Goal: Use online tool/utility: Utilize a website feature to perform a specific function

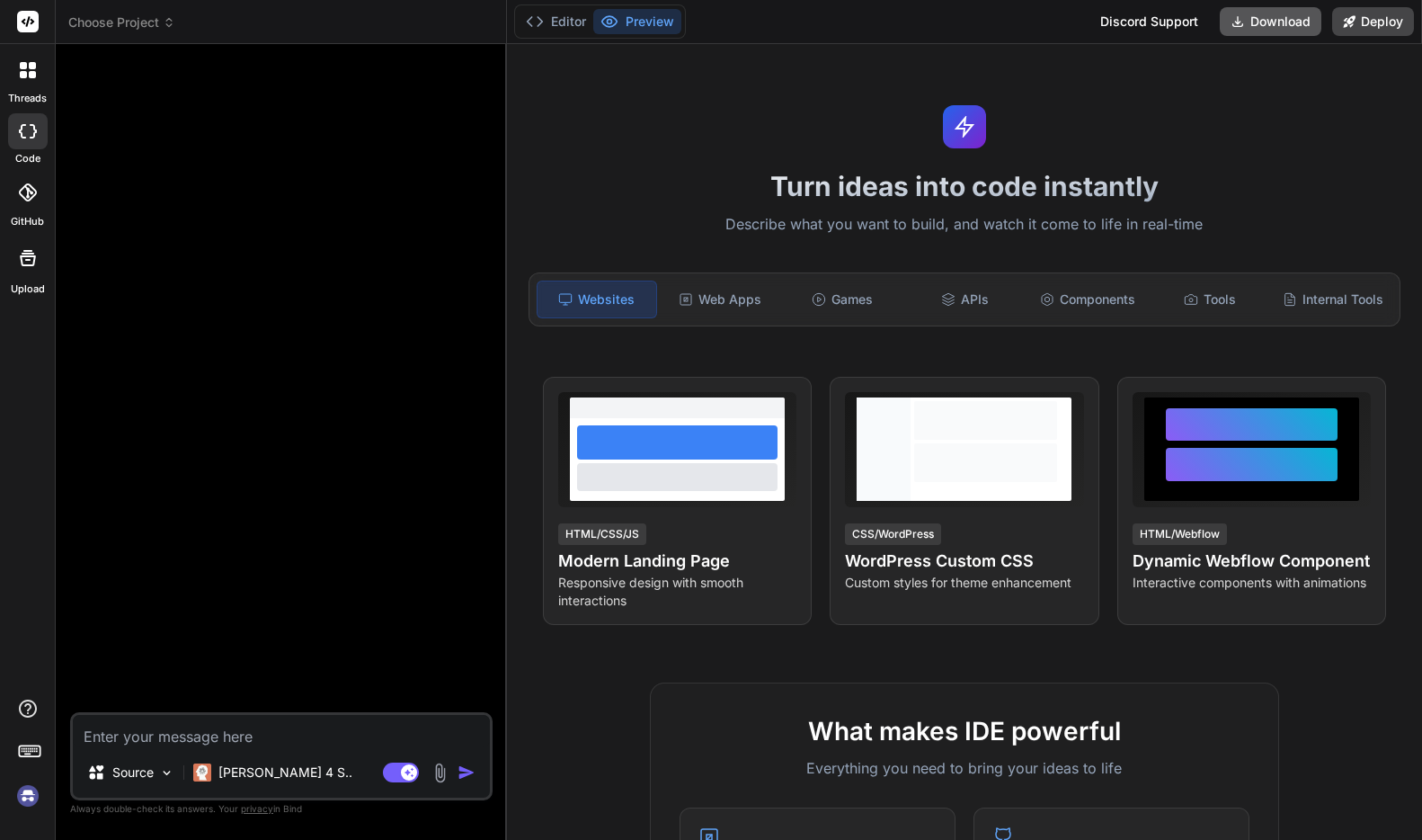
click at [1073, 29] on button "Download" at bounding box center [1271, 22] width 101 height 29
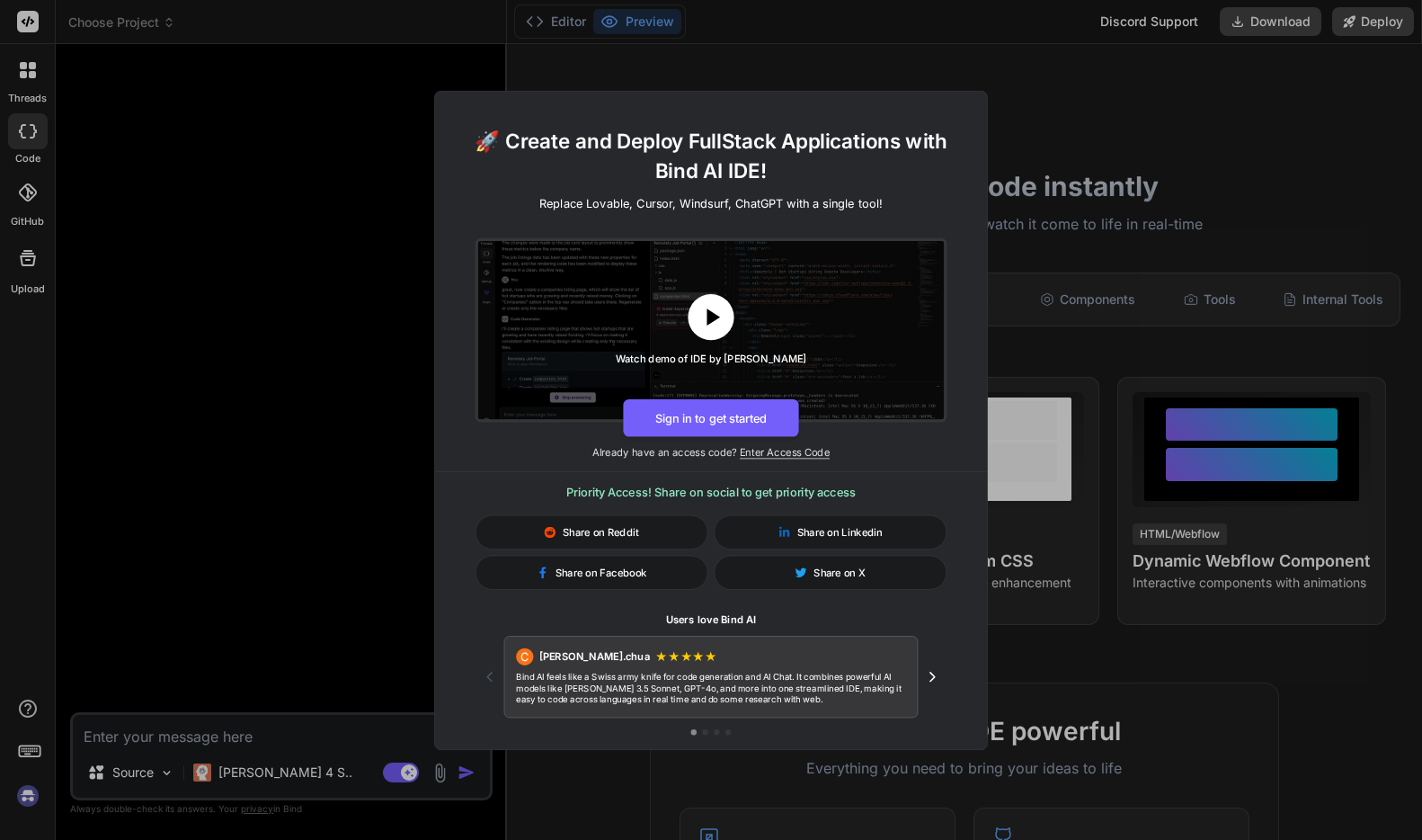
click at [720, 311] on icon at bounding box center [712, 316] width 29 height 29
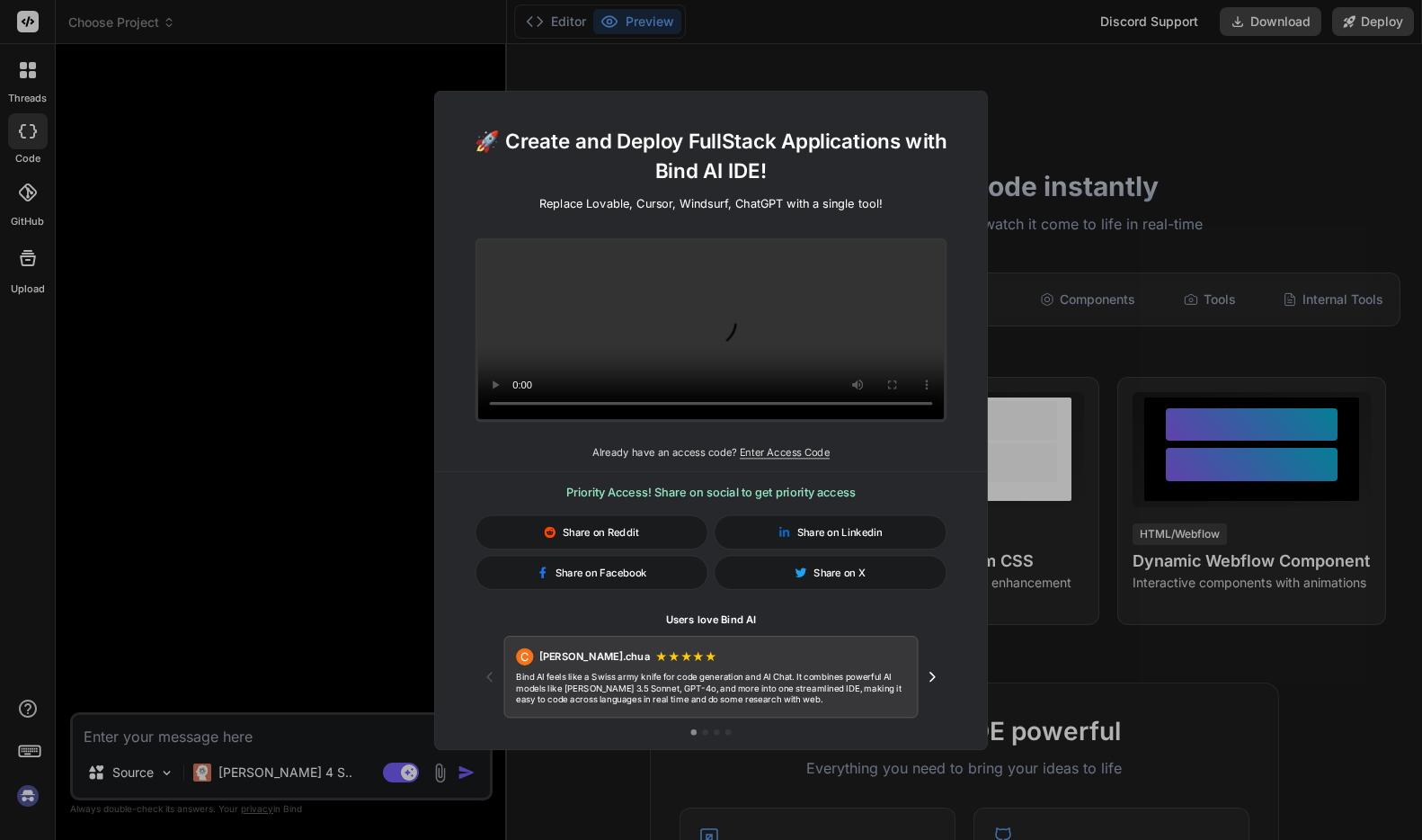
type textarea "x"
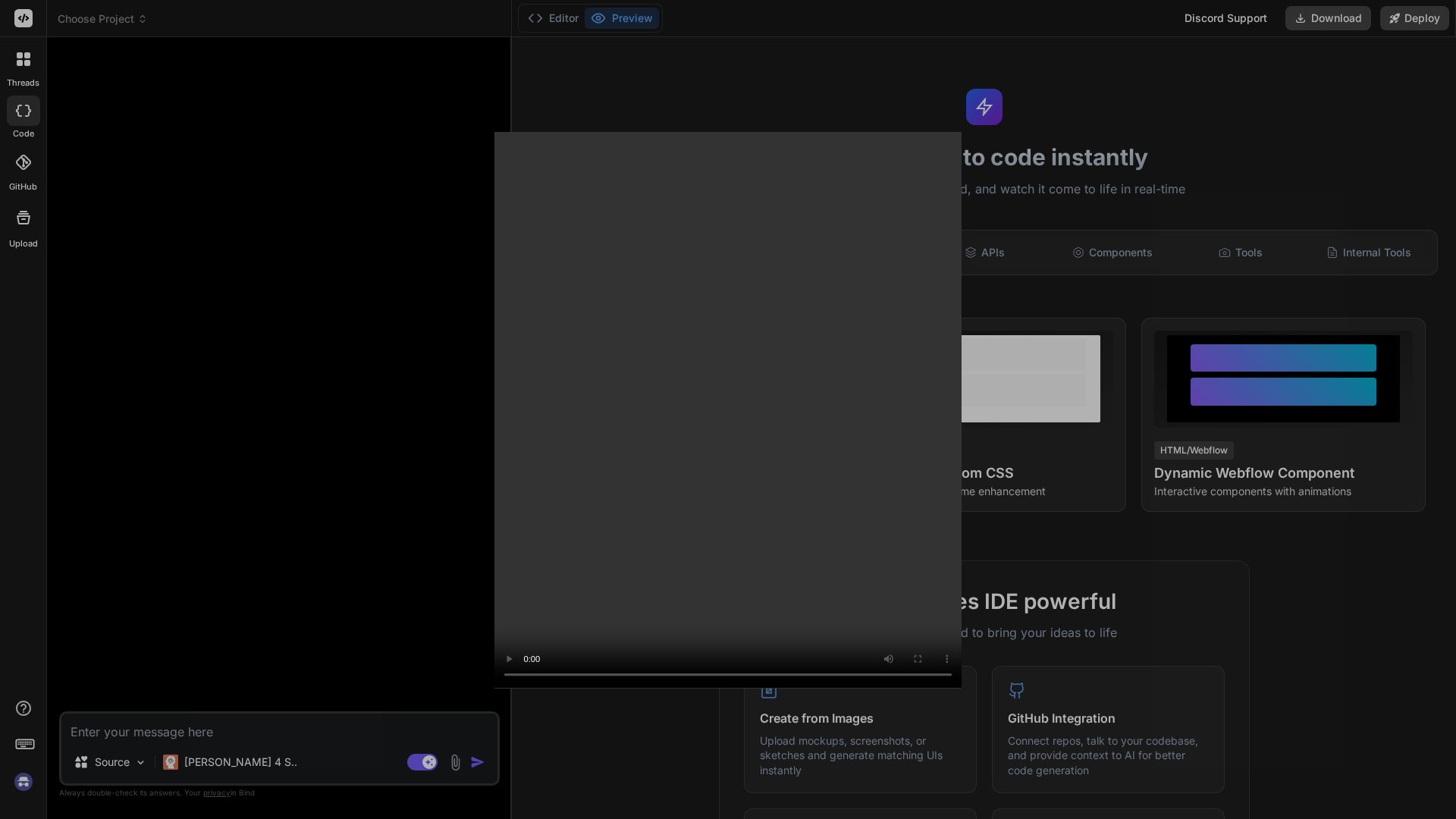
click at [494, 410] on video at bounding box center [728, 410] width 468 height 557
click at [866, 546] on video at bounding box center [728, 410] width 468 height 557
click at [676, 629] on video at bounding box center [728, 410] width 468 height 557
click at [702, 602] on video at bounding box center [728, 410] width 468 height 557
click at [905, 131] on video at bounding box center [728, 410] width 468 height 557
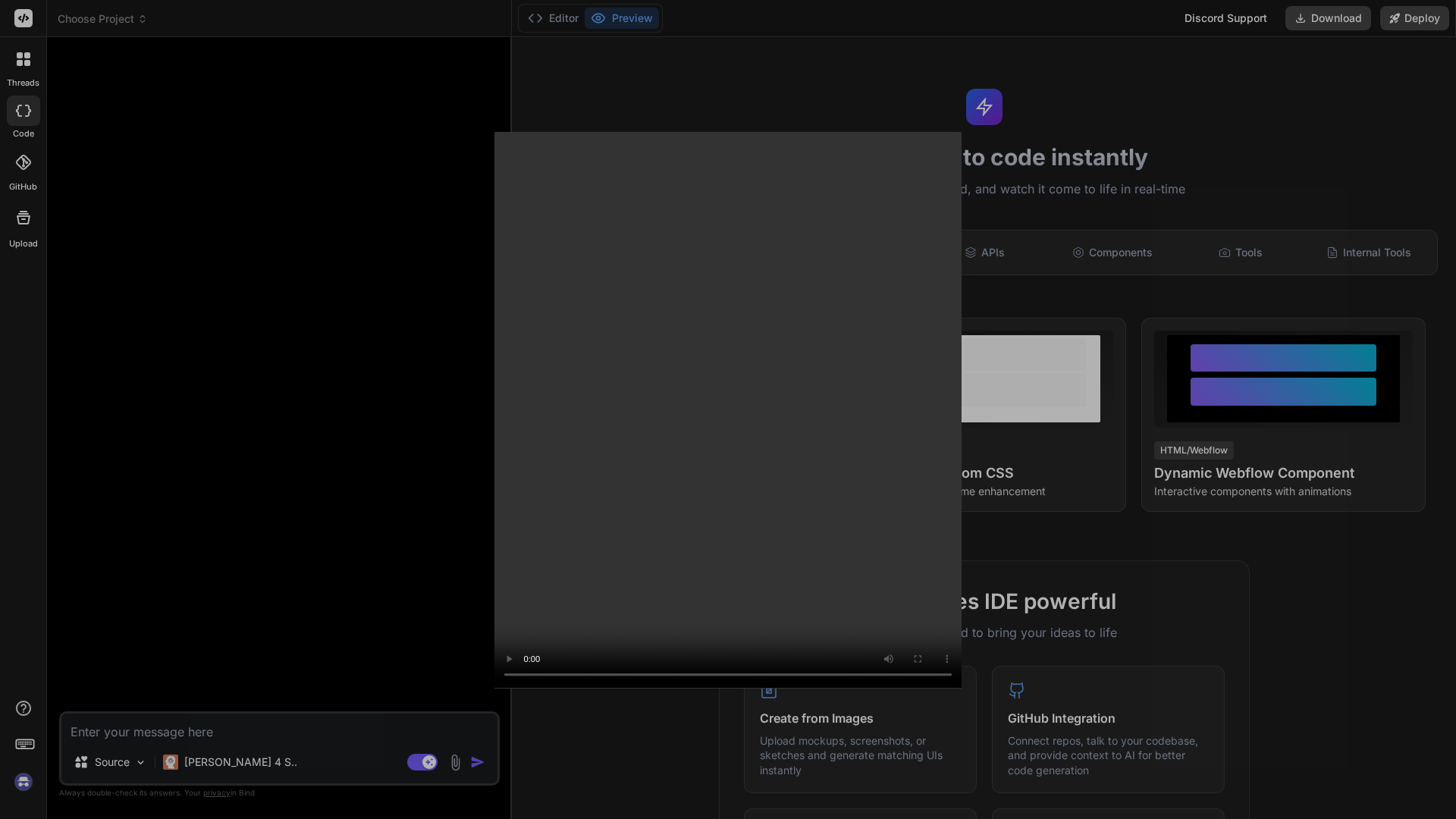
click at [905, 131] on video at bounding box center [728, 410] width 468 height 557
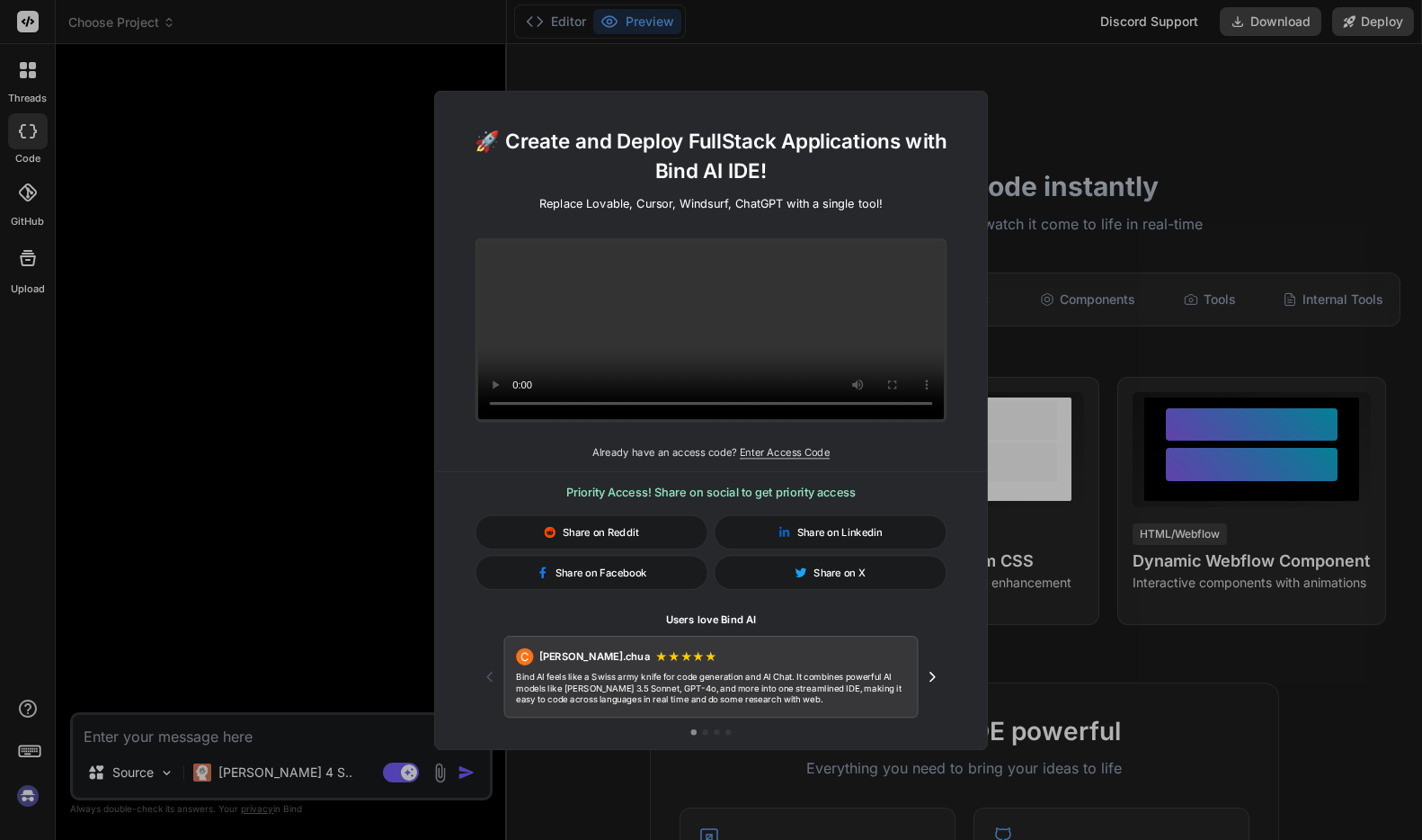
click at [1073, 623] on div "🚀 Create and Deploy FullStack Applications with Bind AI IDE! Replace Lovable, C…" at bounding box center [711, 420] width 1422 height 840
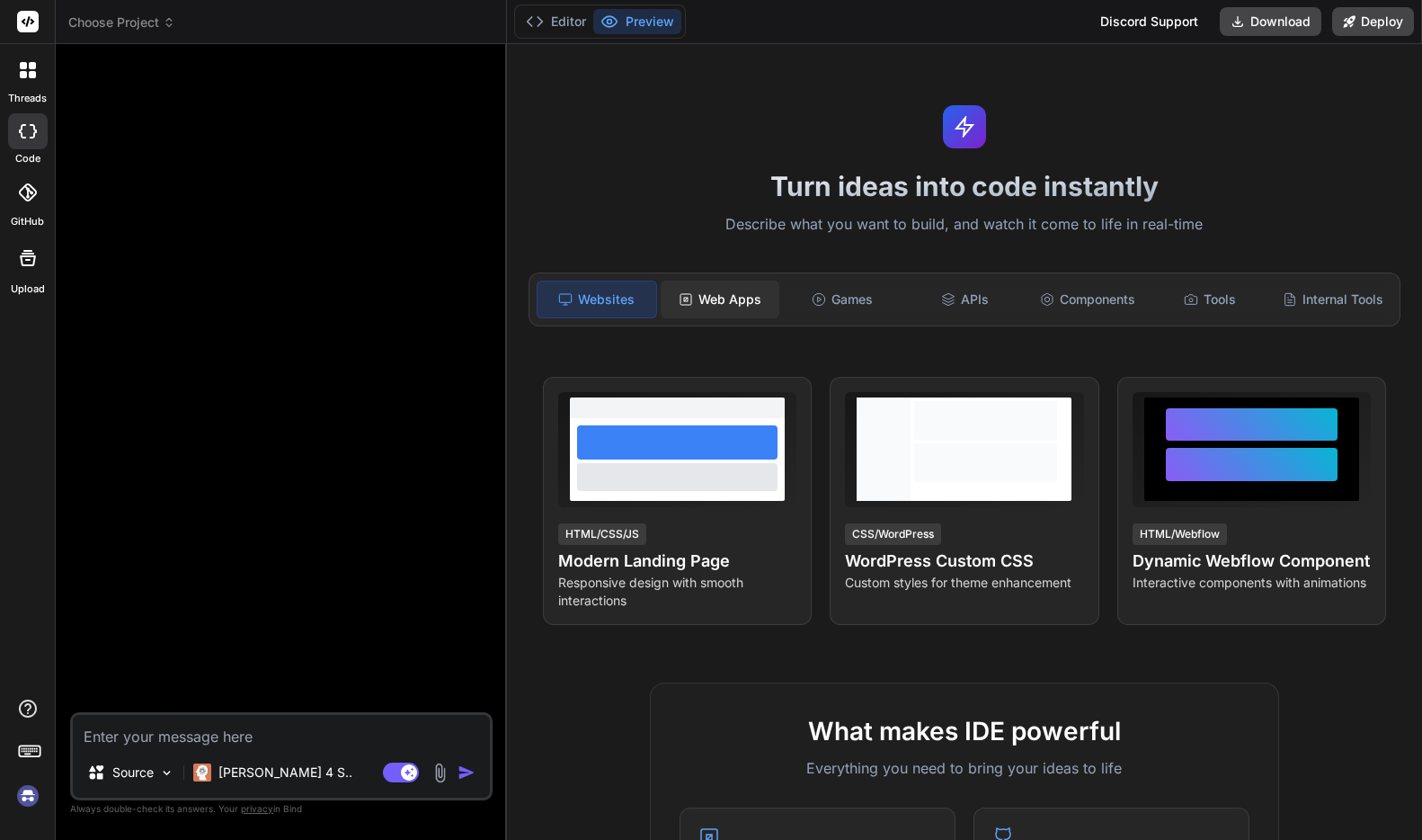
click at [729, 304] on div "Web Apps" at bounding box center [721, 300] width 118 height 38
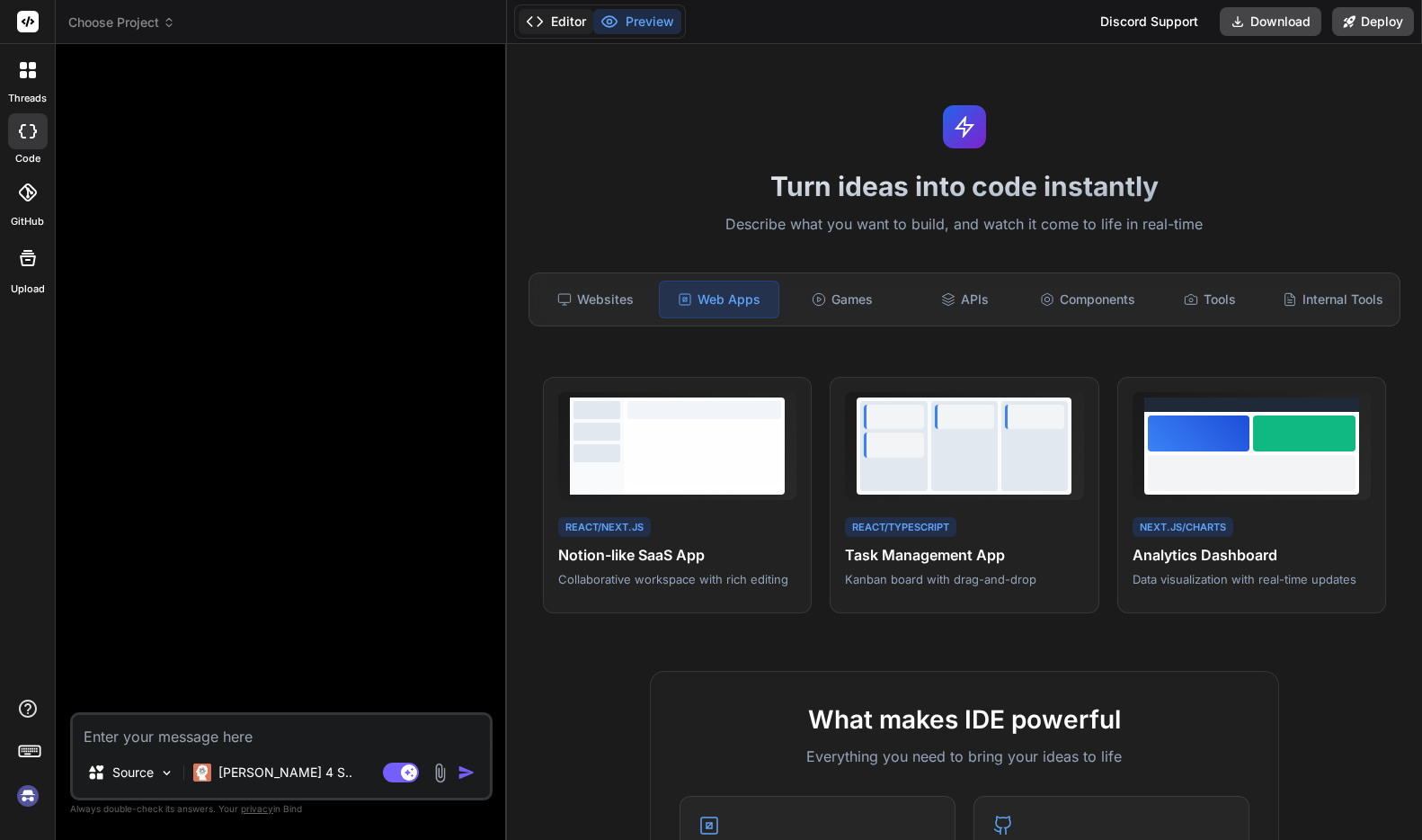
click at [564, 25] on button "Editor" at bounding box center [556, 21] width 75 height 25
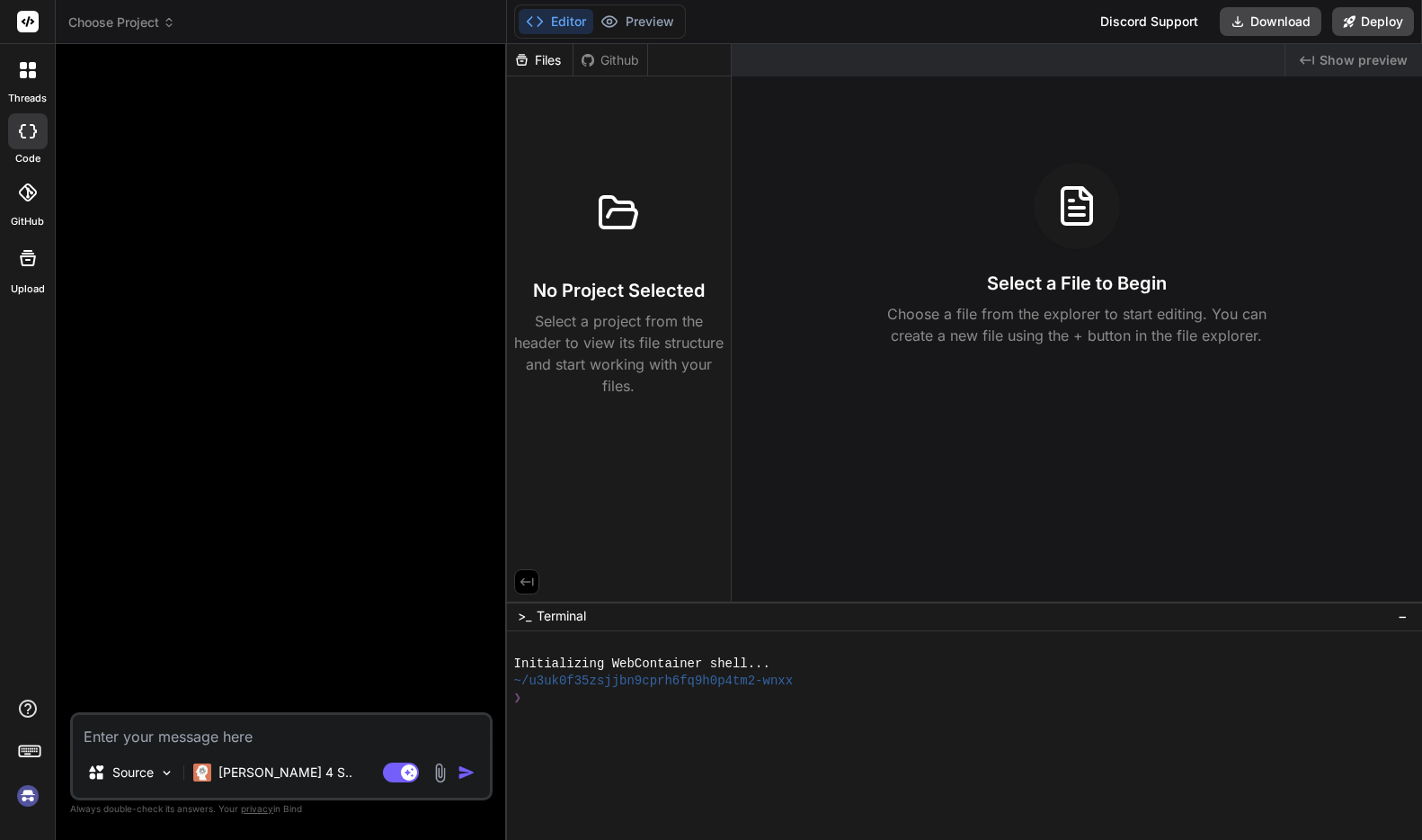
click at [700, 18] on div "Editor Preview Discord Support Download Deploy" at bounding box center [965, 22] width 916 height 44
click at [645, 20] on button "Preview" at bounding box center [637, 21] width 88 height 25
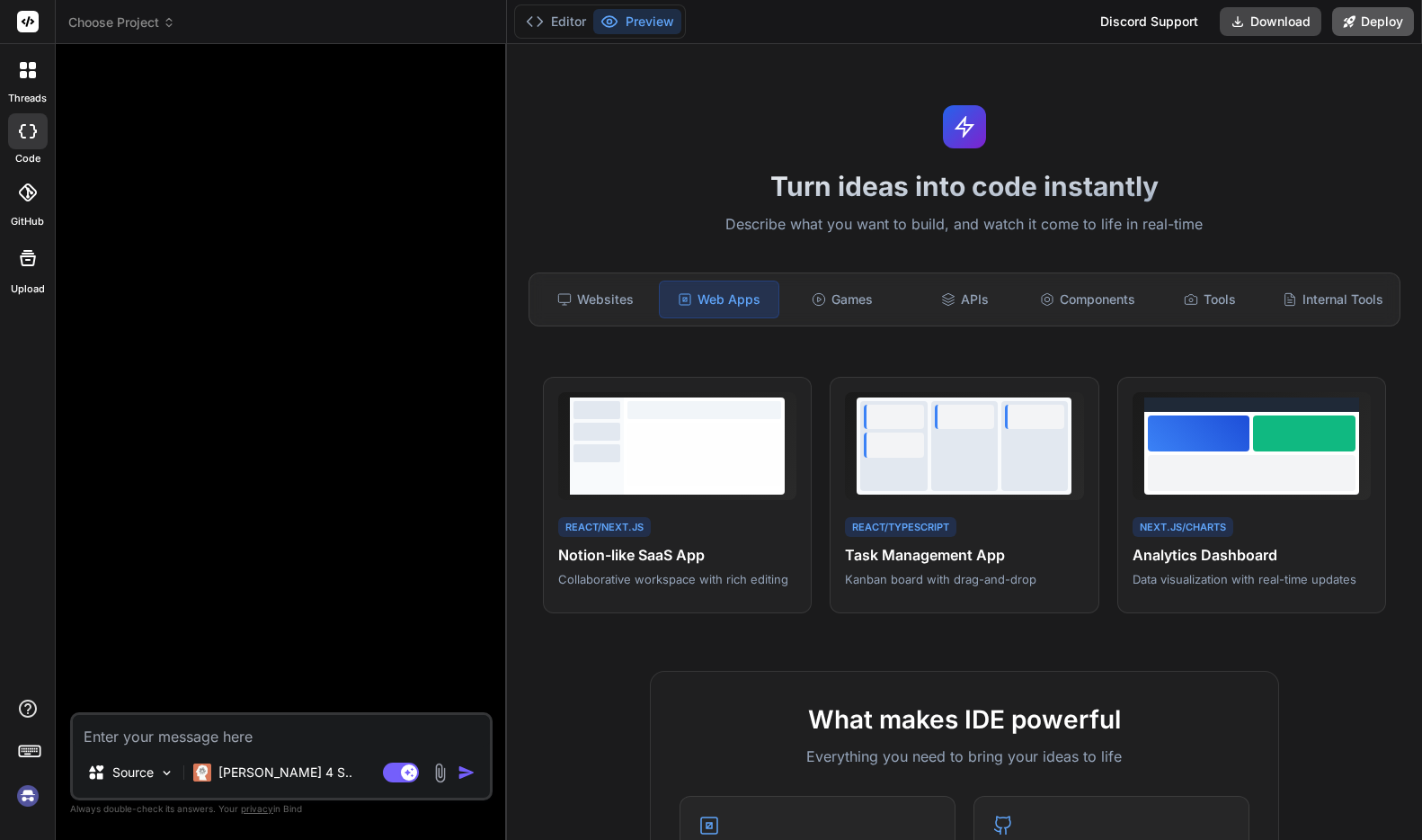
click at [1073, 18] on button "Deploy" at bounding box center [1373, 22] width 82 height 29
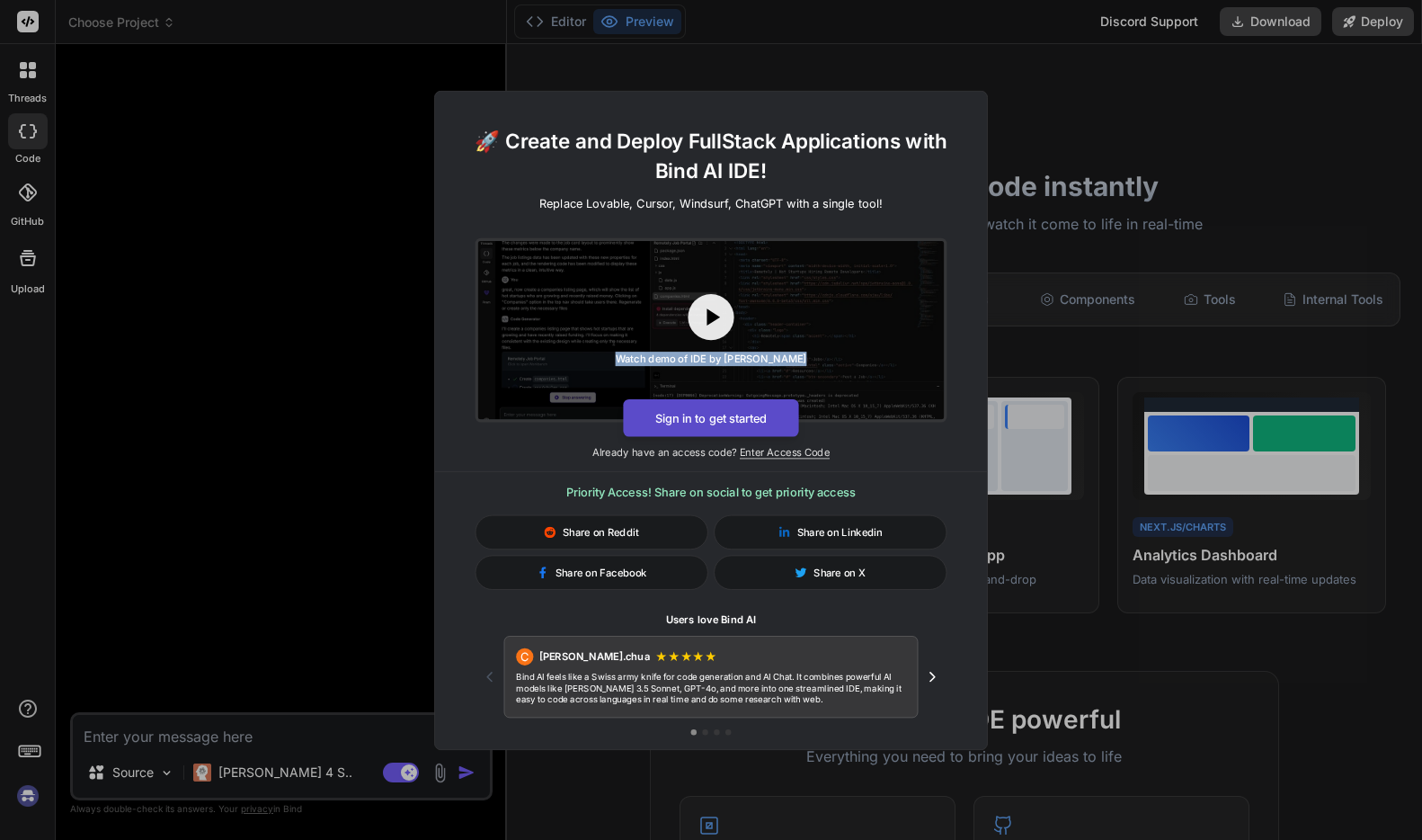
drag, startPoint x: 351, startPoint y: 377, endPoint x: 652, endPoint y: 411, distance: 302.9
click at [652, 411] on div "🚀 Create and Deploy FullStack Applications with Bind AI IDE! Replace Lovable, C…" at bounding box center [711, 420] width 1422 height 840
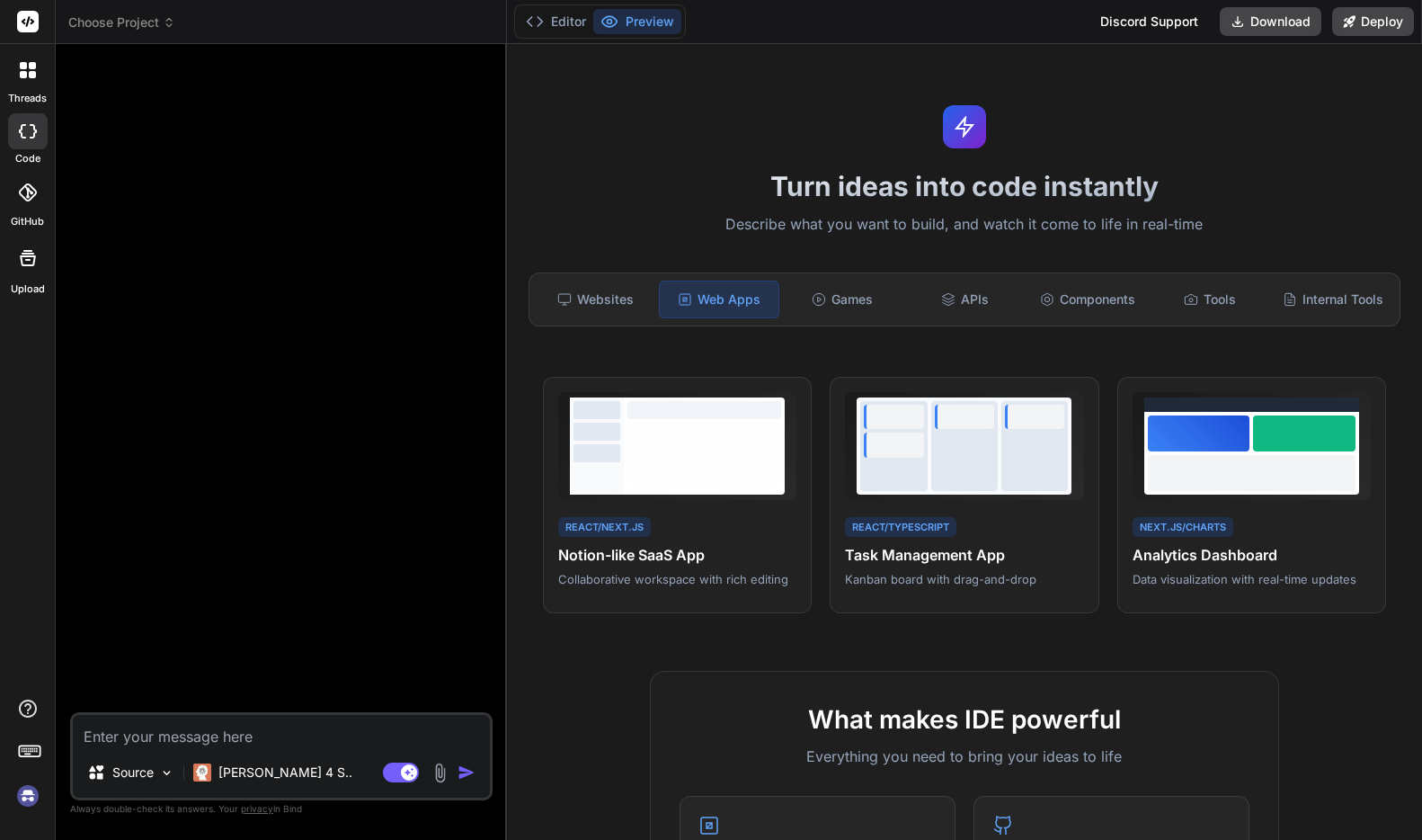
click at [25, 793] on img at bounding box center [28, 796] width 31 height 31
click at [263, 767] on p "Claude 4 S.." at bounding box center [286, 772] width 134 height 18
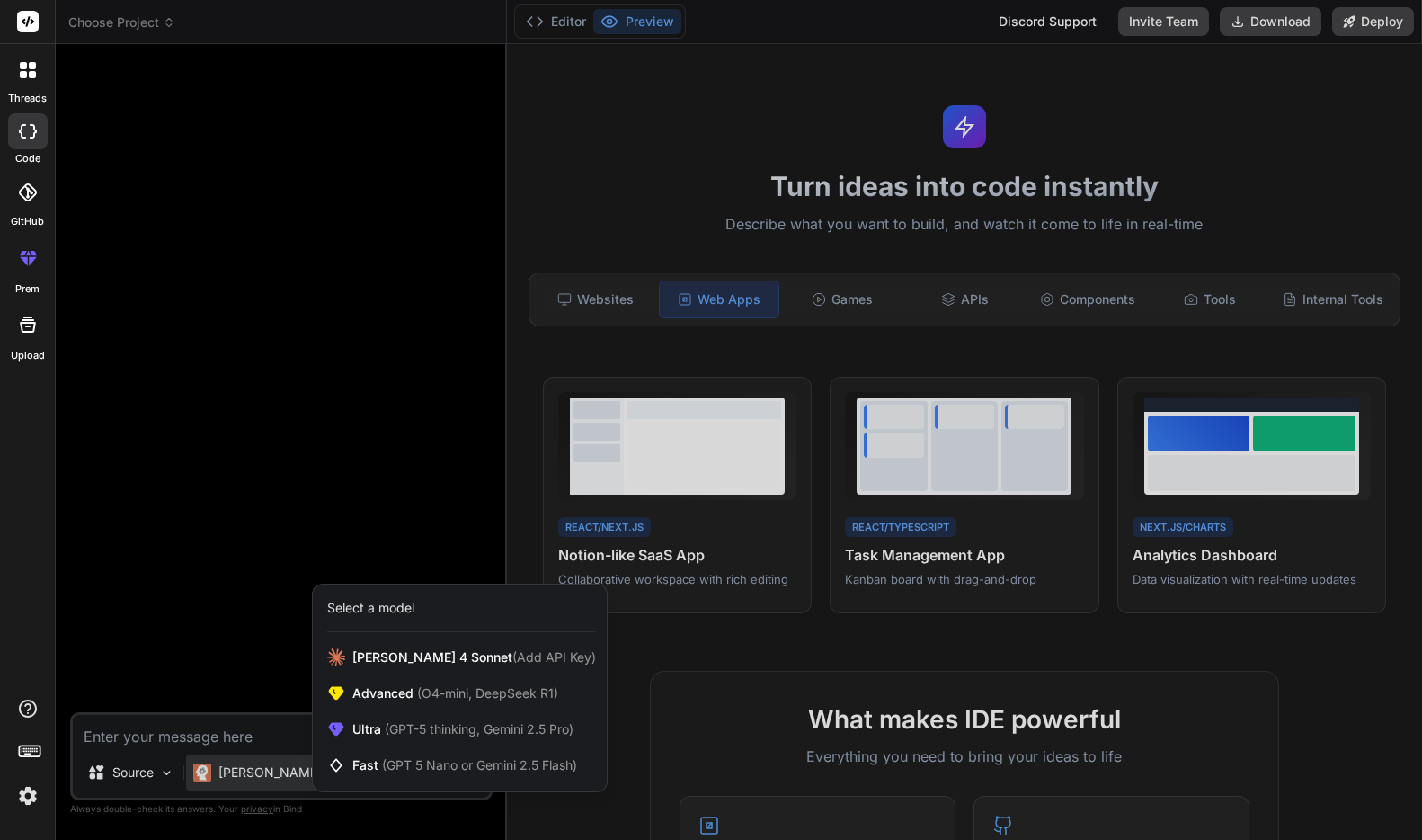
click at [191, 722] on div at bounding box center [711, 420] width 1422 height 840
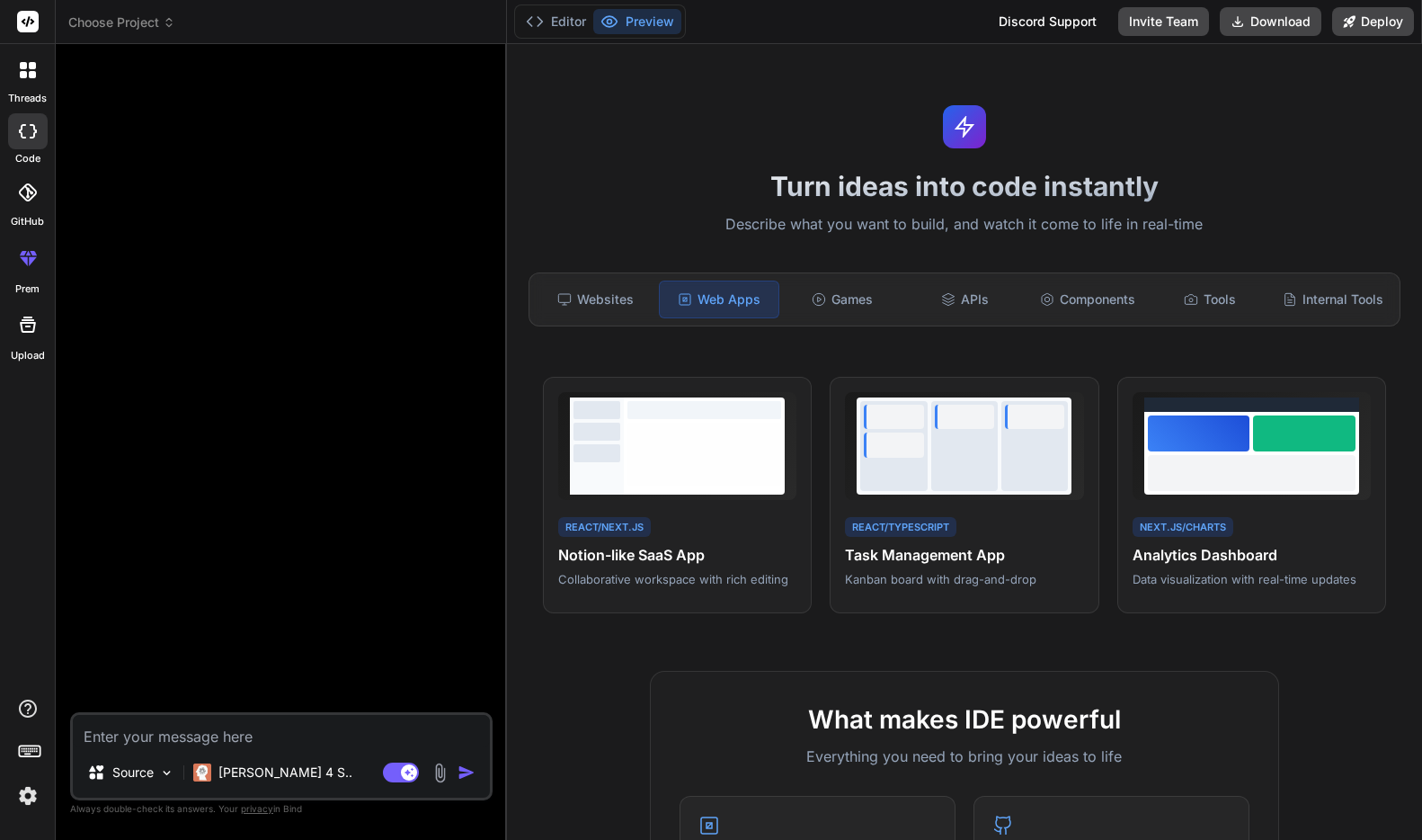
click at [46, 800] on div at bounding box center [27, 754] width 54 height 114
click at [36, 800] on img at bounding box center [28, 796] width 31 height 31
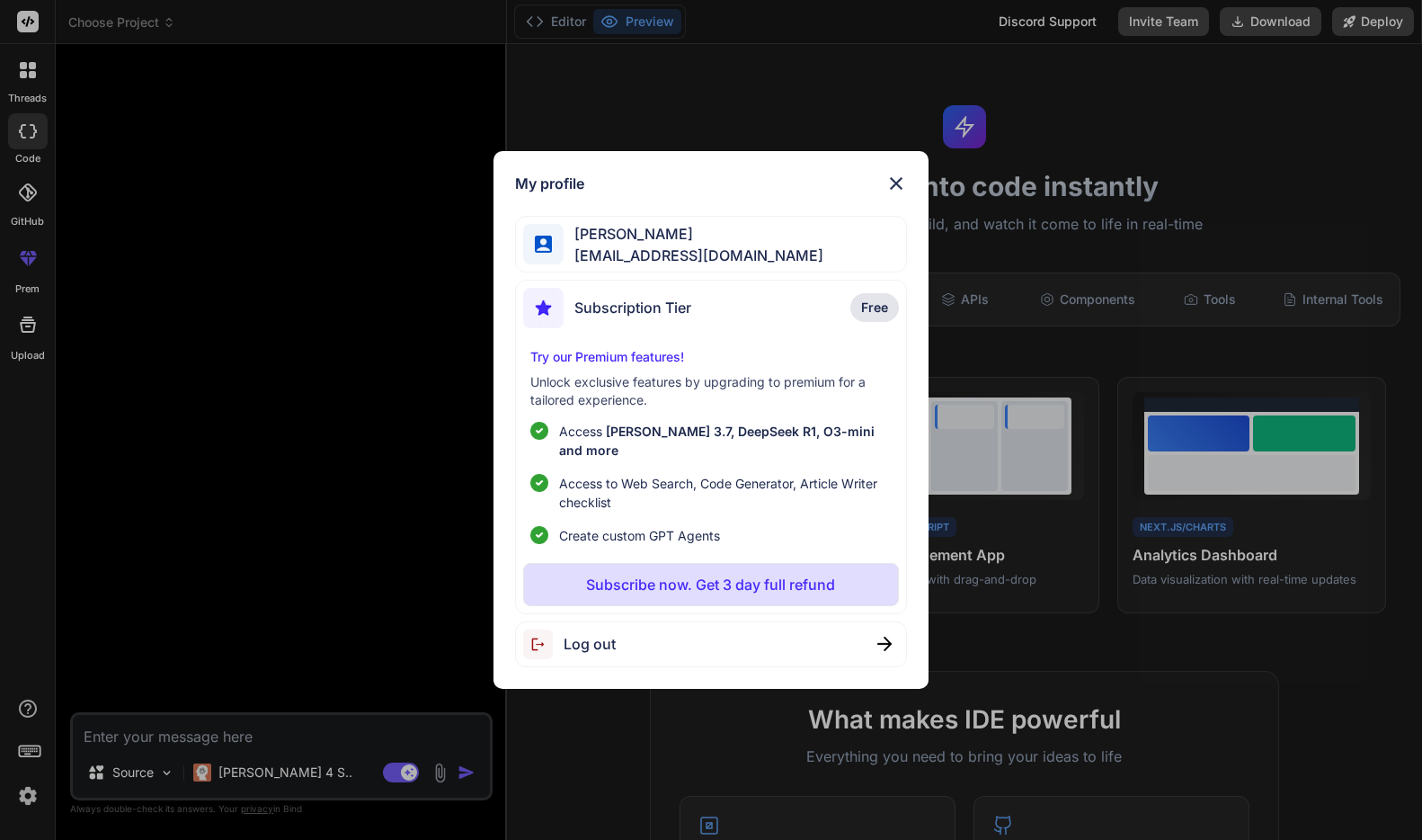
click at [903, 194] on img at bounding box center [896, 183] width 22 height 22
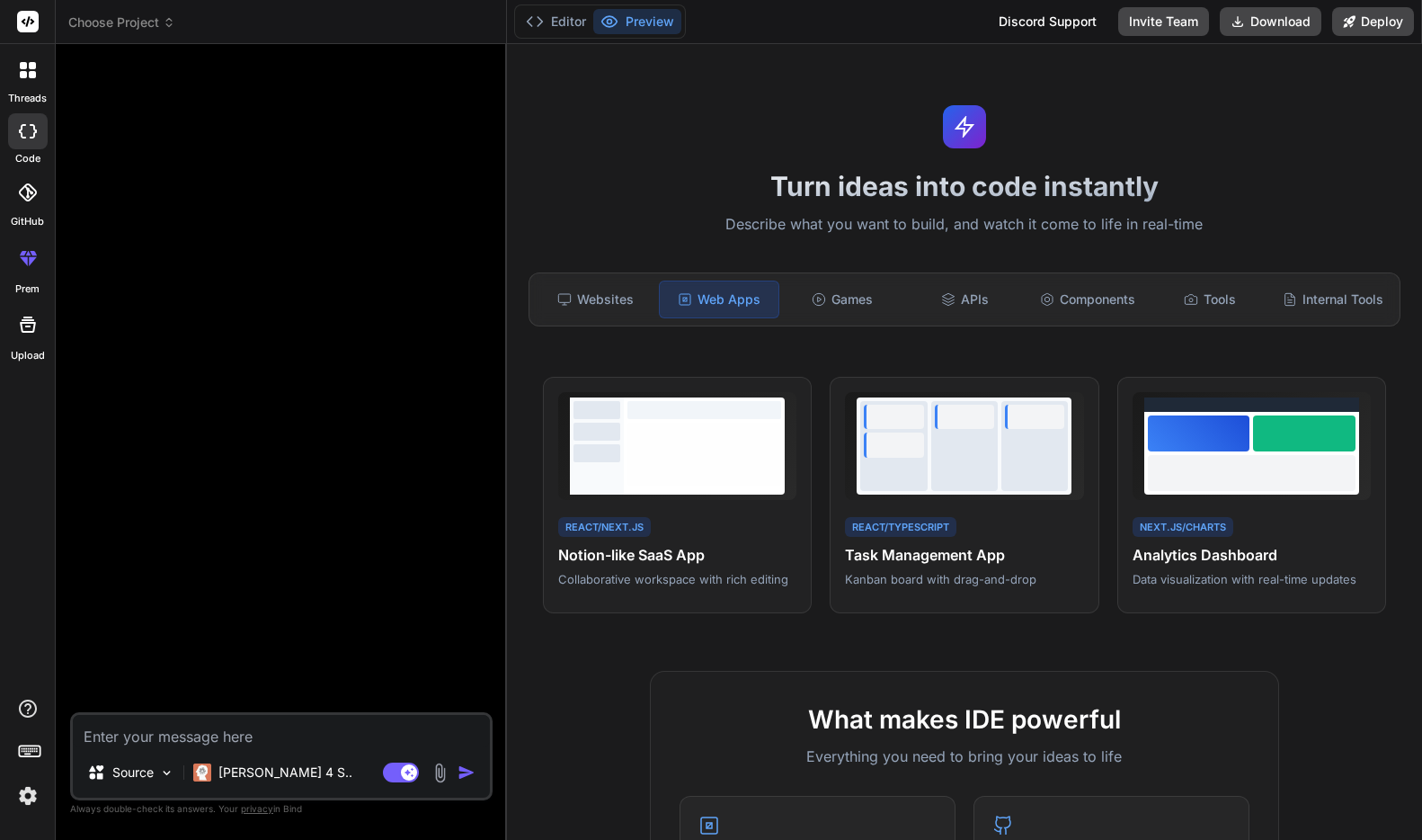
click at [30, 75] on icon at bounding box center [32, 75] width 8 height 8
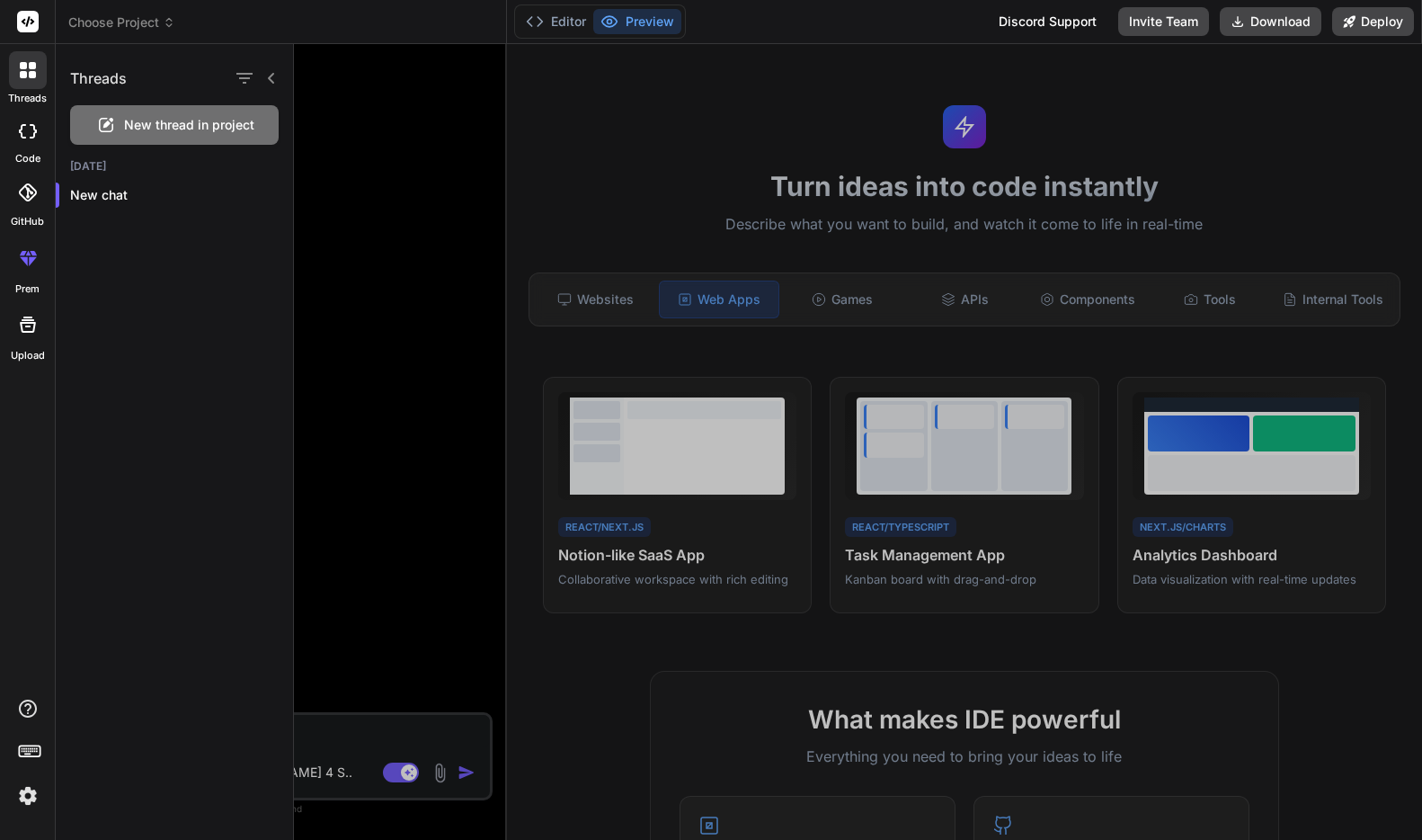
click at [25, 157] on label "code" at bounding box center [28, 159] width 25 height 15
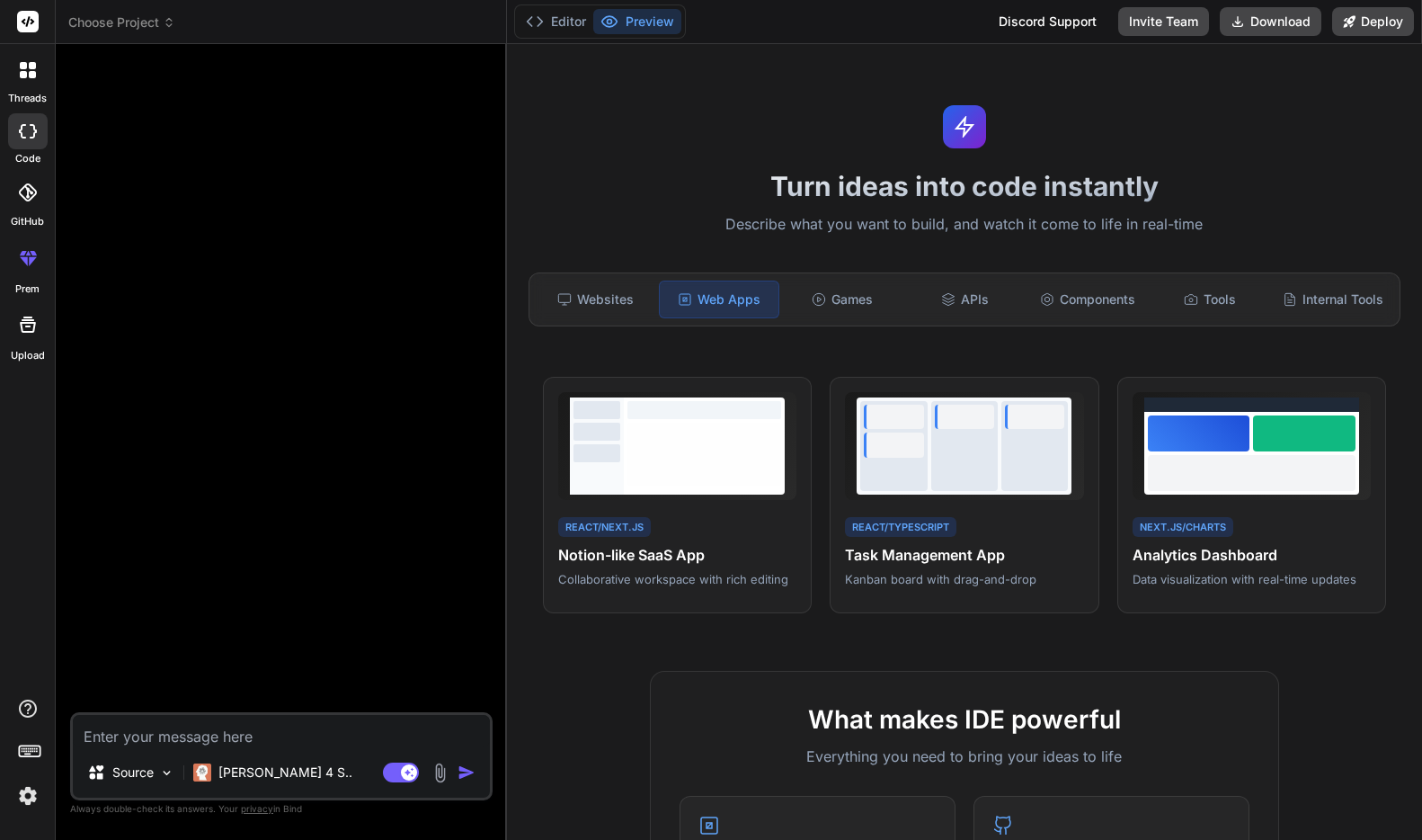
click at [33, 142] on div at bounding box center [27, 132] width 39 height 36
click at [37, 124] on div at bounding box center [27, 132] width 39 height 36
click at [24, 204] on div at bounding box center [27, 192] width 39 height 39
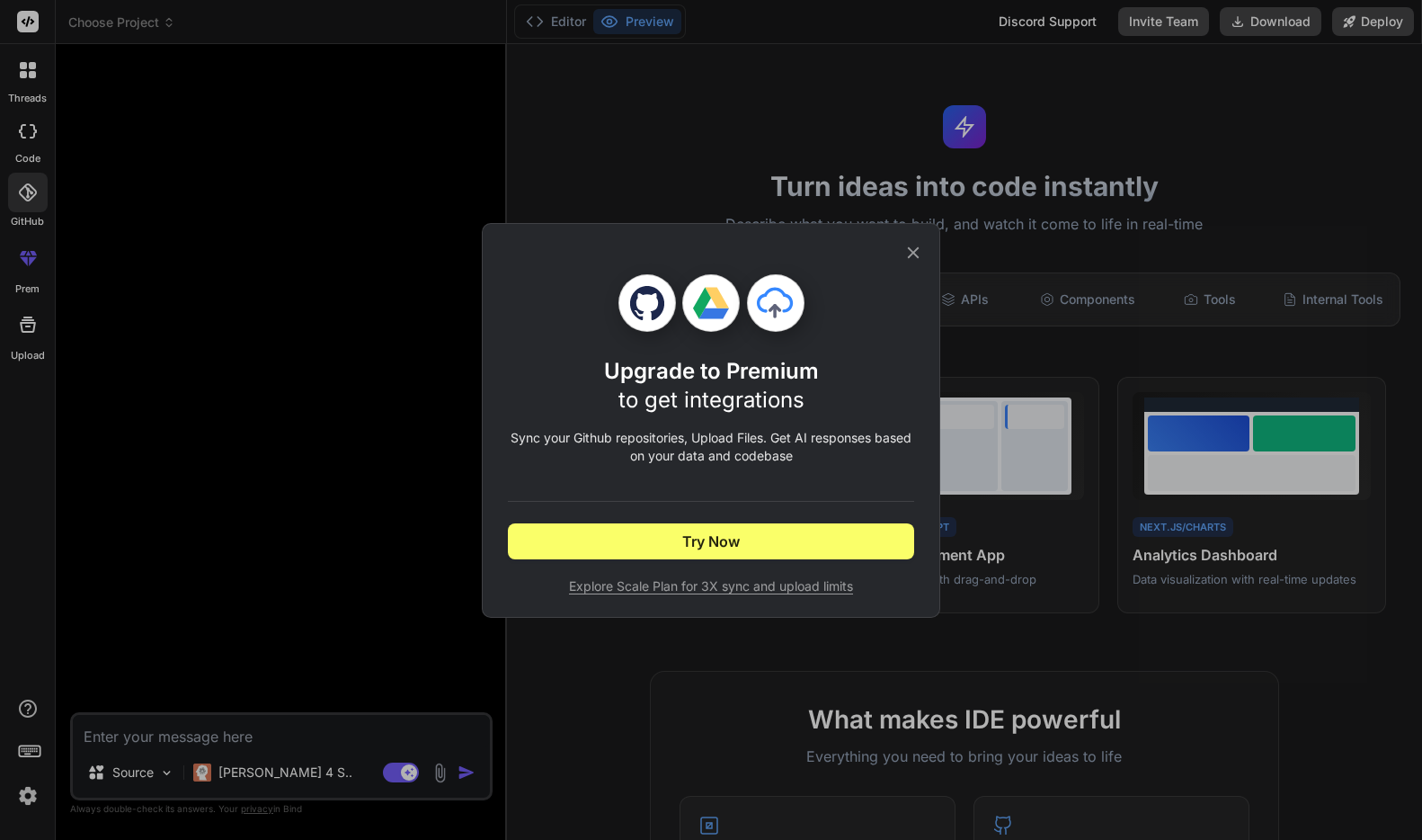
click at [912, 250] on icon at bounding box center [914, 252] width 11 height 11
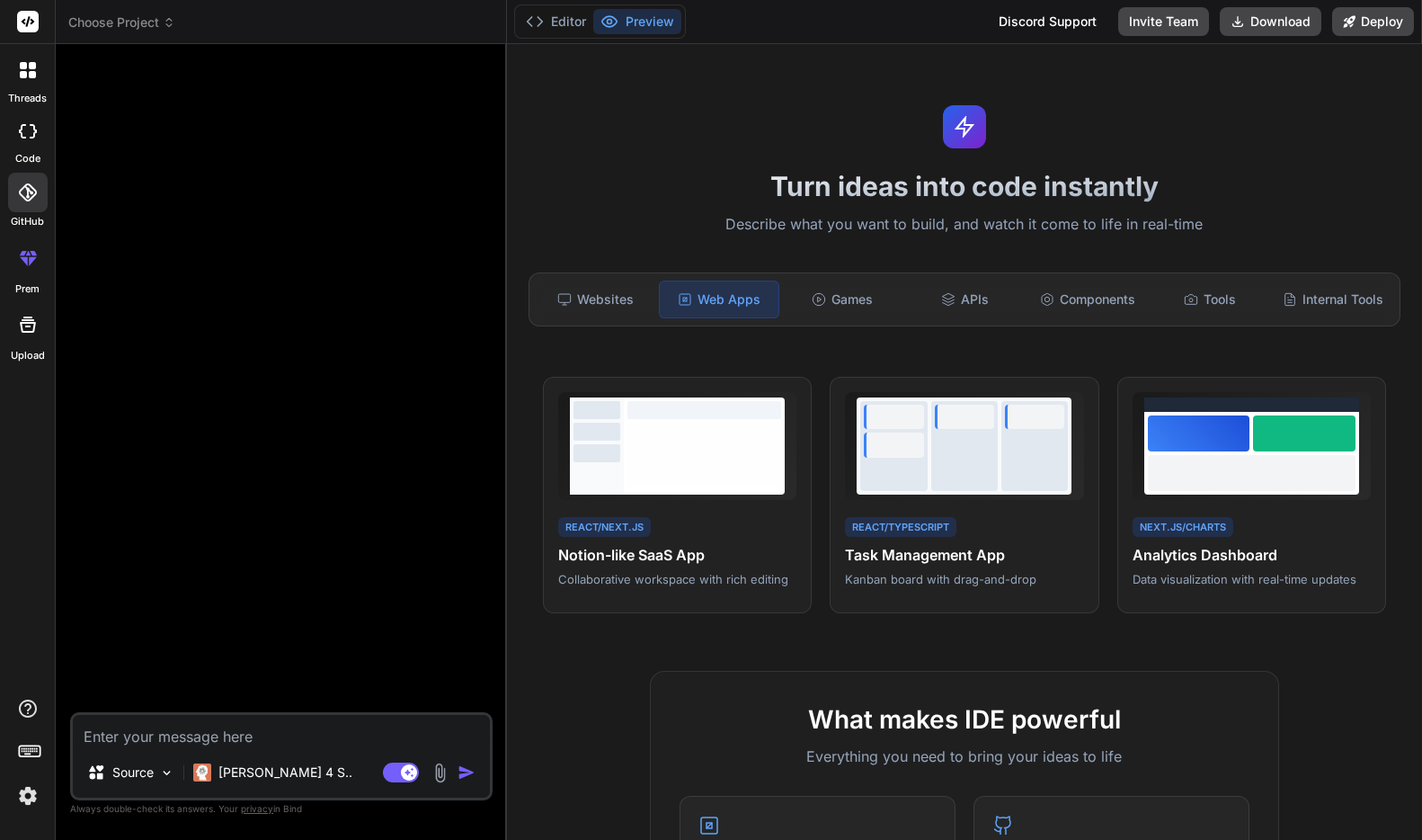
click at [46, 254] on div at bounding box center [28, 257] width 43 height 43
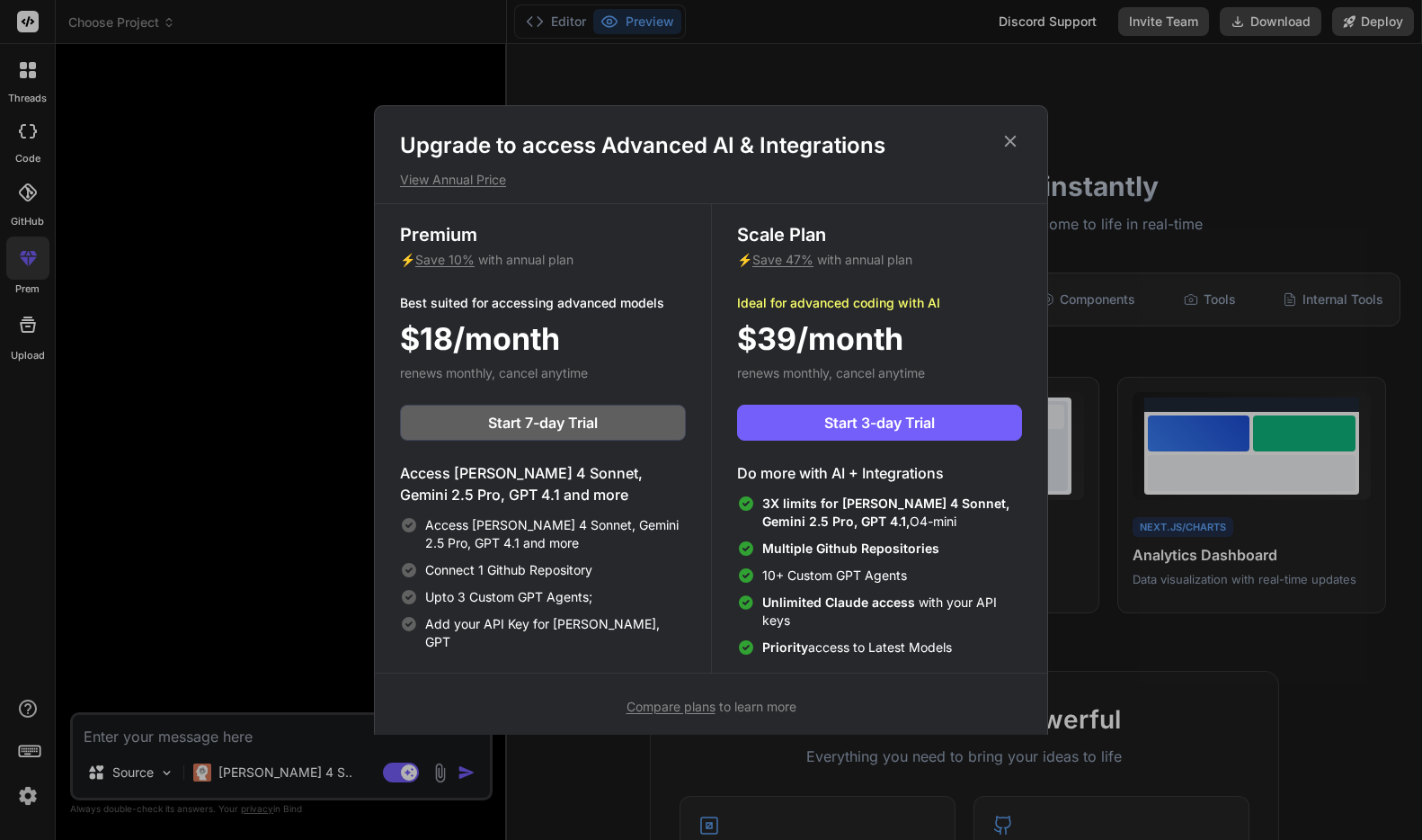
click at [1010, 134] on icon at bounding box center [1010, 140] width 20 height 20
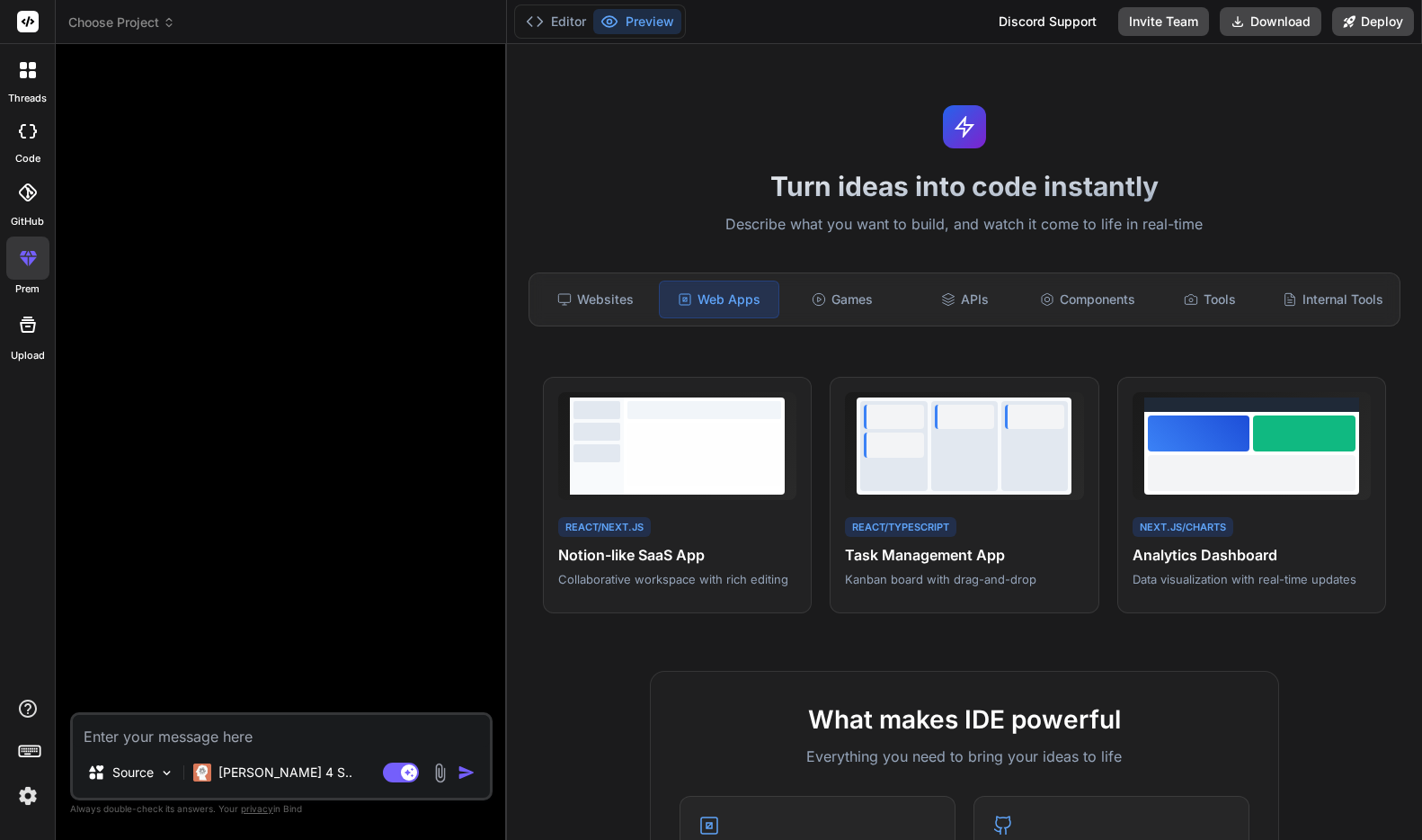
click at [56, 315] on div "Bind AI Web Search Created with Pixso. Code Generator Source Claude 4 S.. Agent…" at bounding box center [281, 442] width 451 height 795
click at [35, 315] on icon at bounding box center [28, 324] width 22 height 22
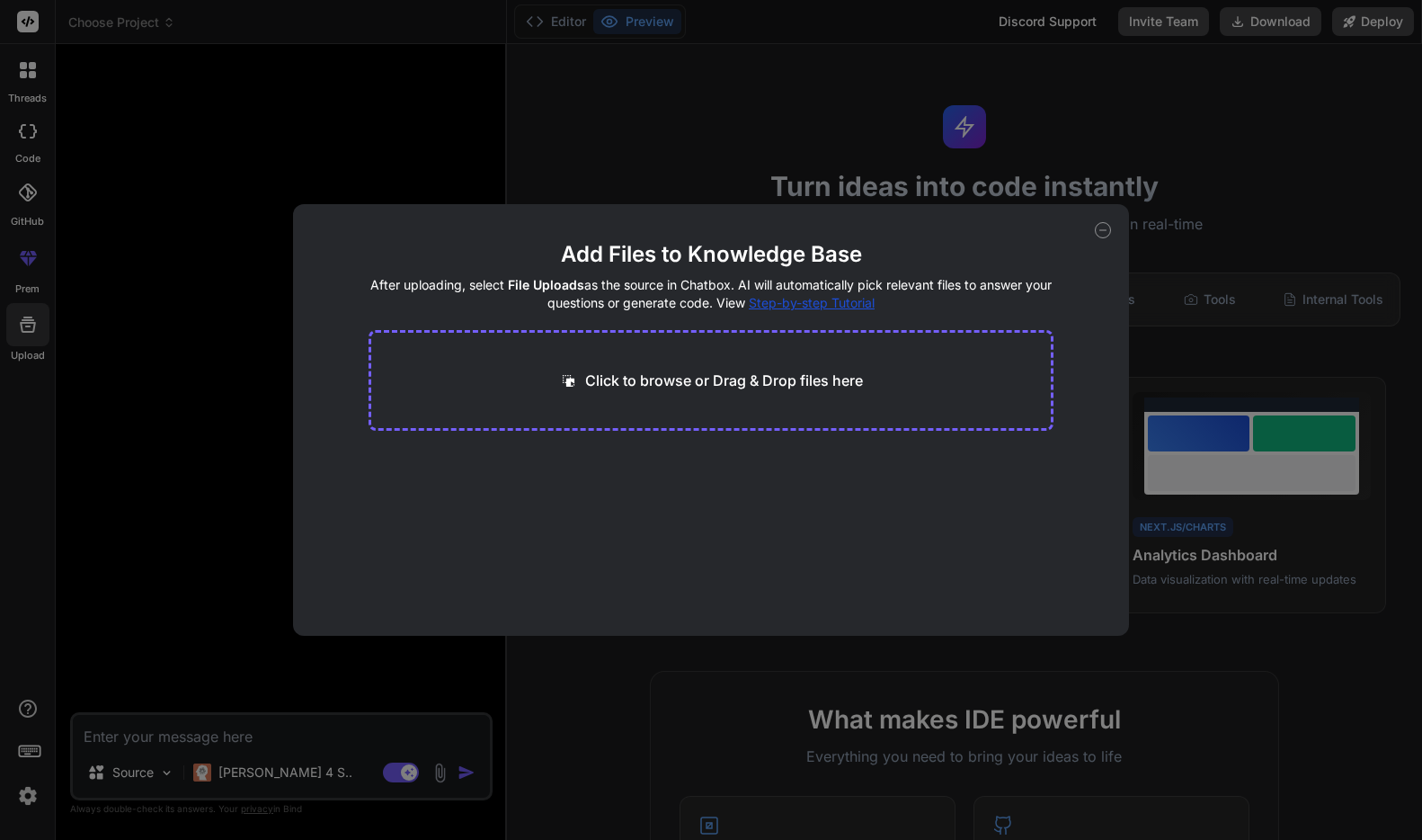
click at [1073, 232] on icon at bounding box center [1103, 229] width 16 height 16
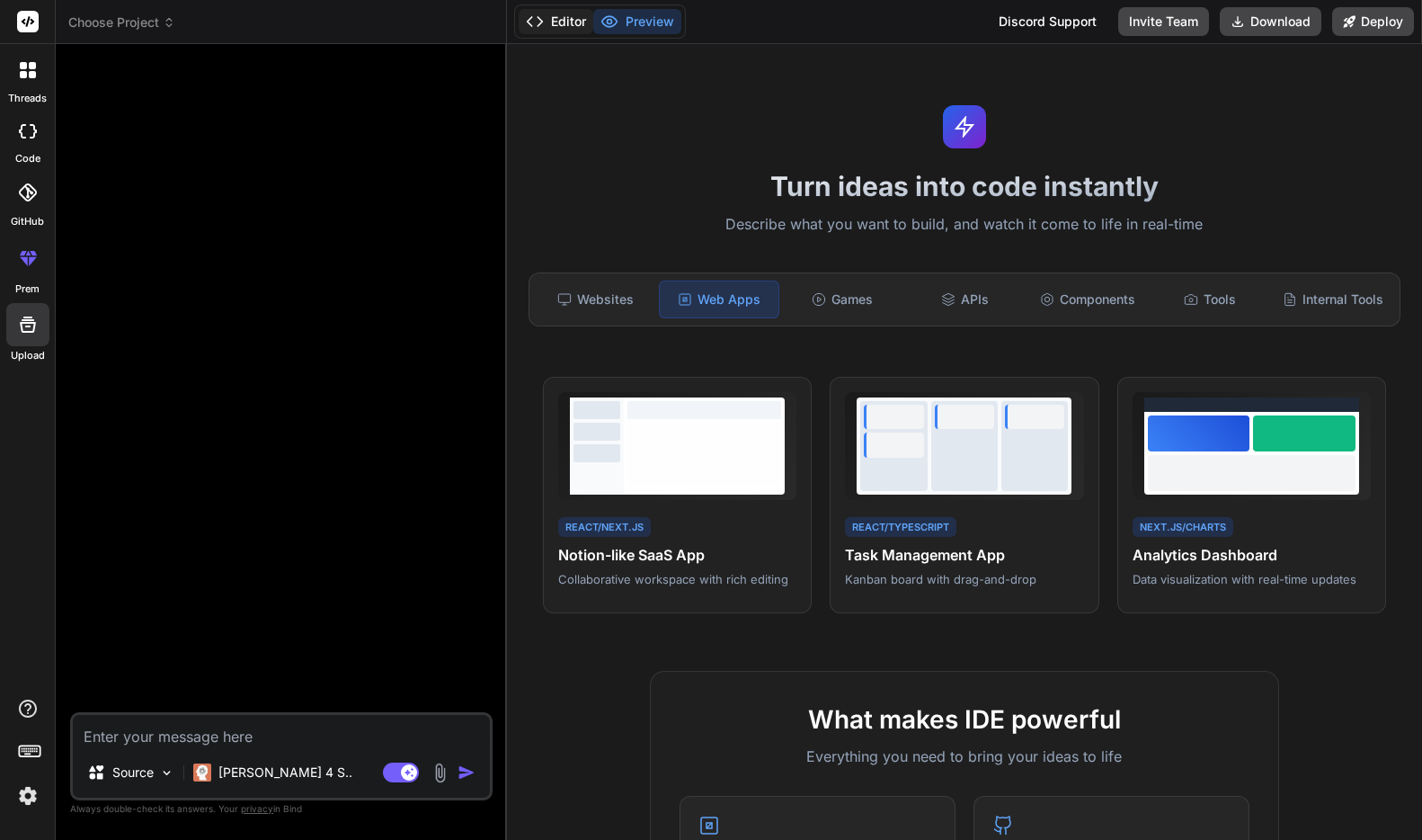
click at [561, 32] on button "Editor" at bounding box center [556, 21] width 75 height 25
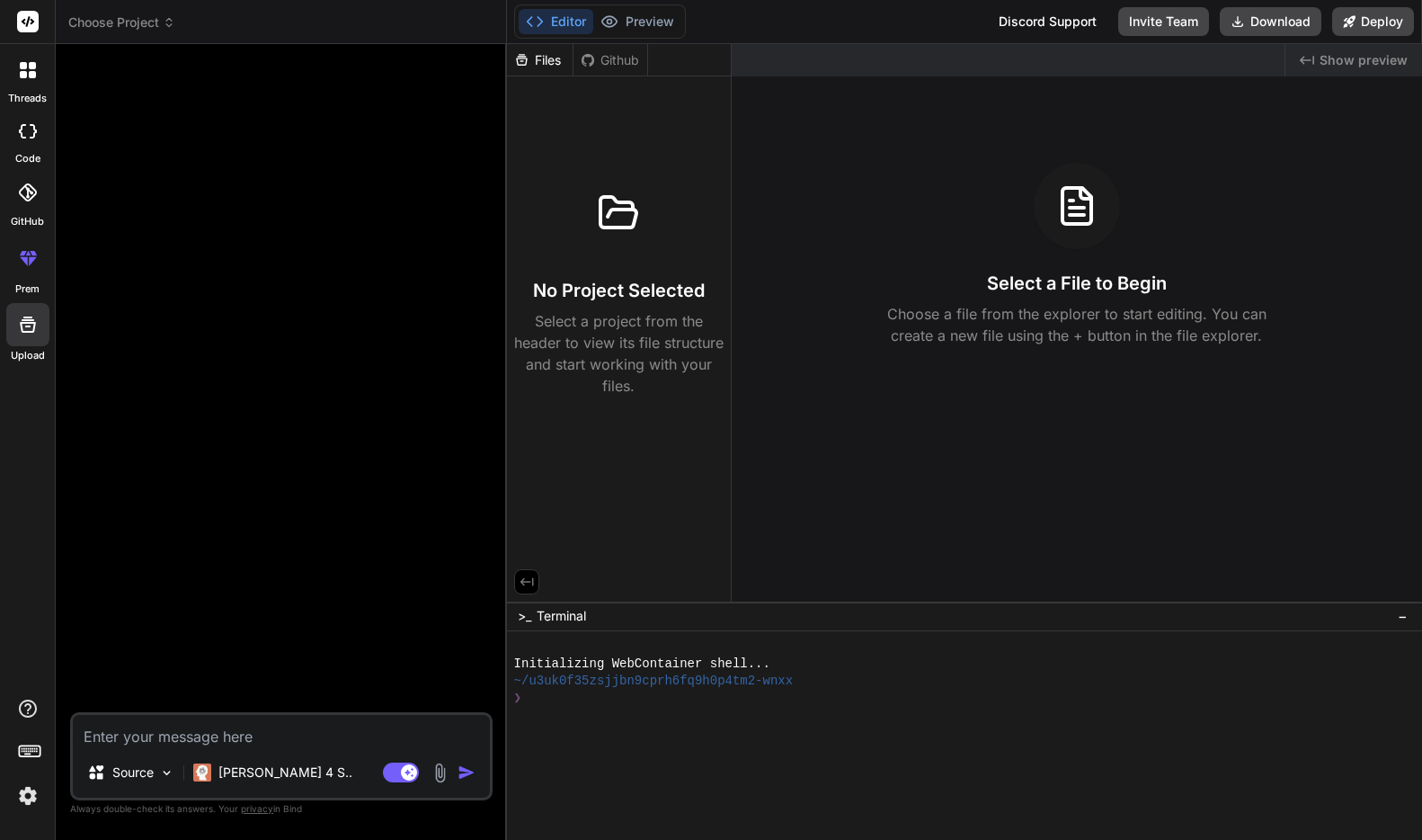
click at [1073, 65] on span "Show preview" at bounding box center [1364, 60] width 88 height 18
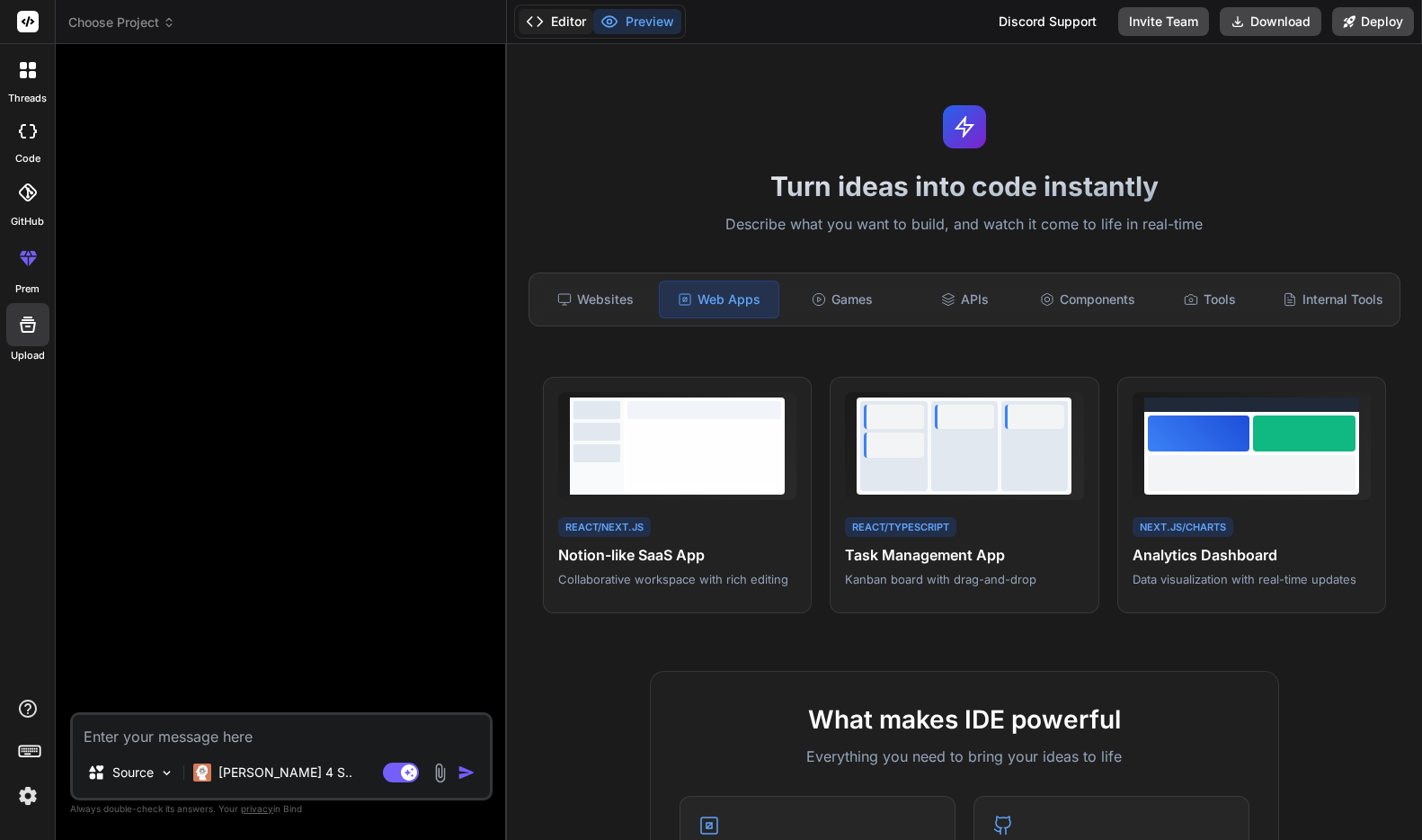
click at [555, 22] on button "Editor" at bounding box center [556, 21] width 75 height 25
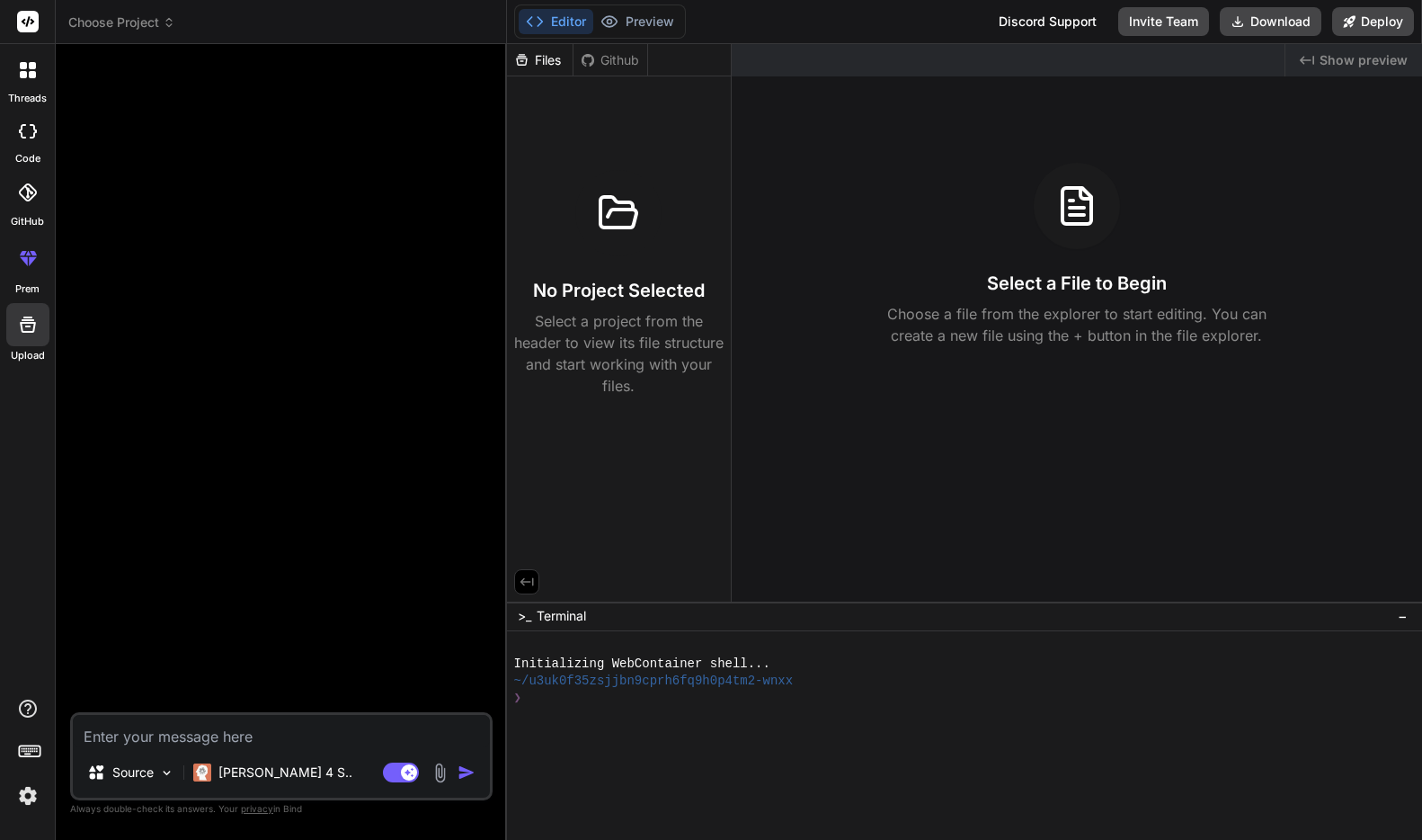
click at [632, 62] on div "Github" at bounding box center [610, 60] width 74 height 18
click at [647, 22] on button "Preview" at bounding box center [637, 21] width 88 height 25
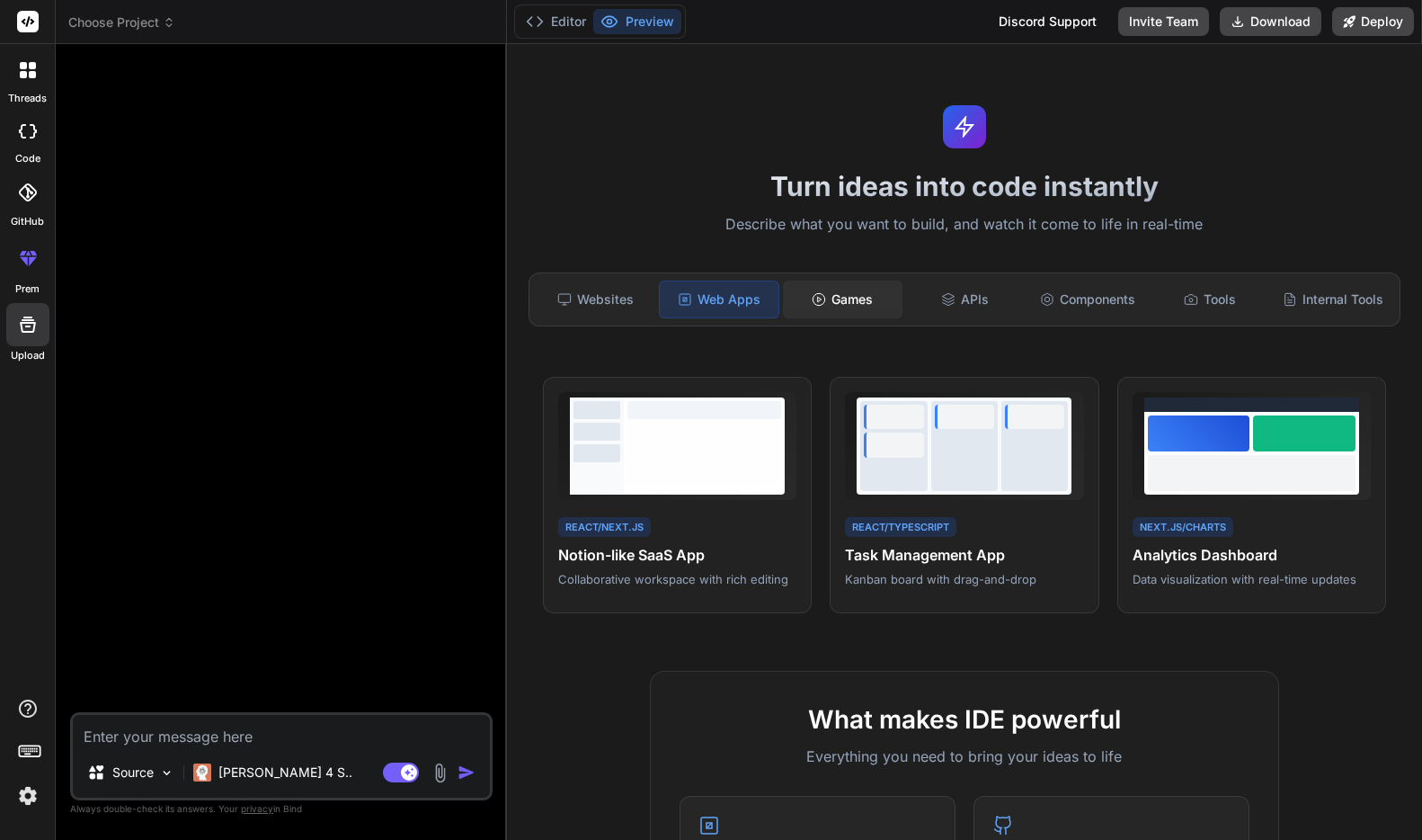
click at [858, 308] on div "Games" at bounding box center [842, 300] width 118 height 38
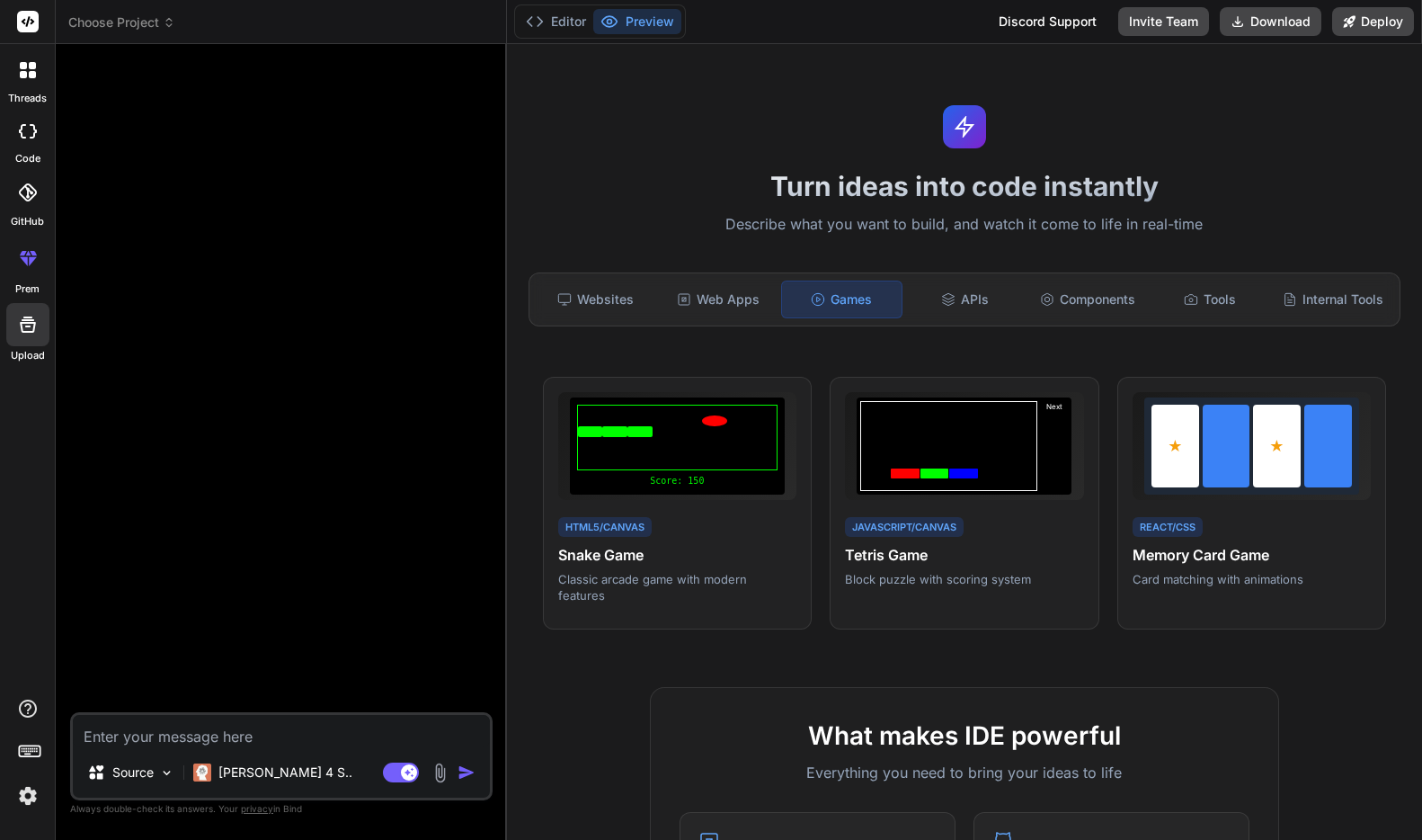
click at [984, 276] on div "Websites Web Apps Games APIs Components Tools Internal Tools" at bounding box center [964, 299] width 873 height 54
click at [980, 292] on div "APIs" at bounding box center [965, 300] width 118 height 38
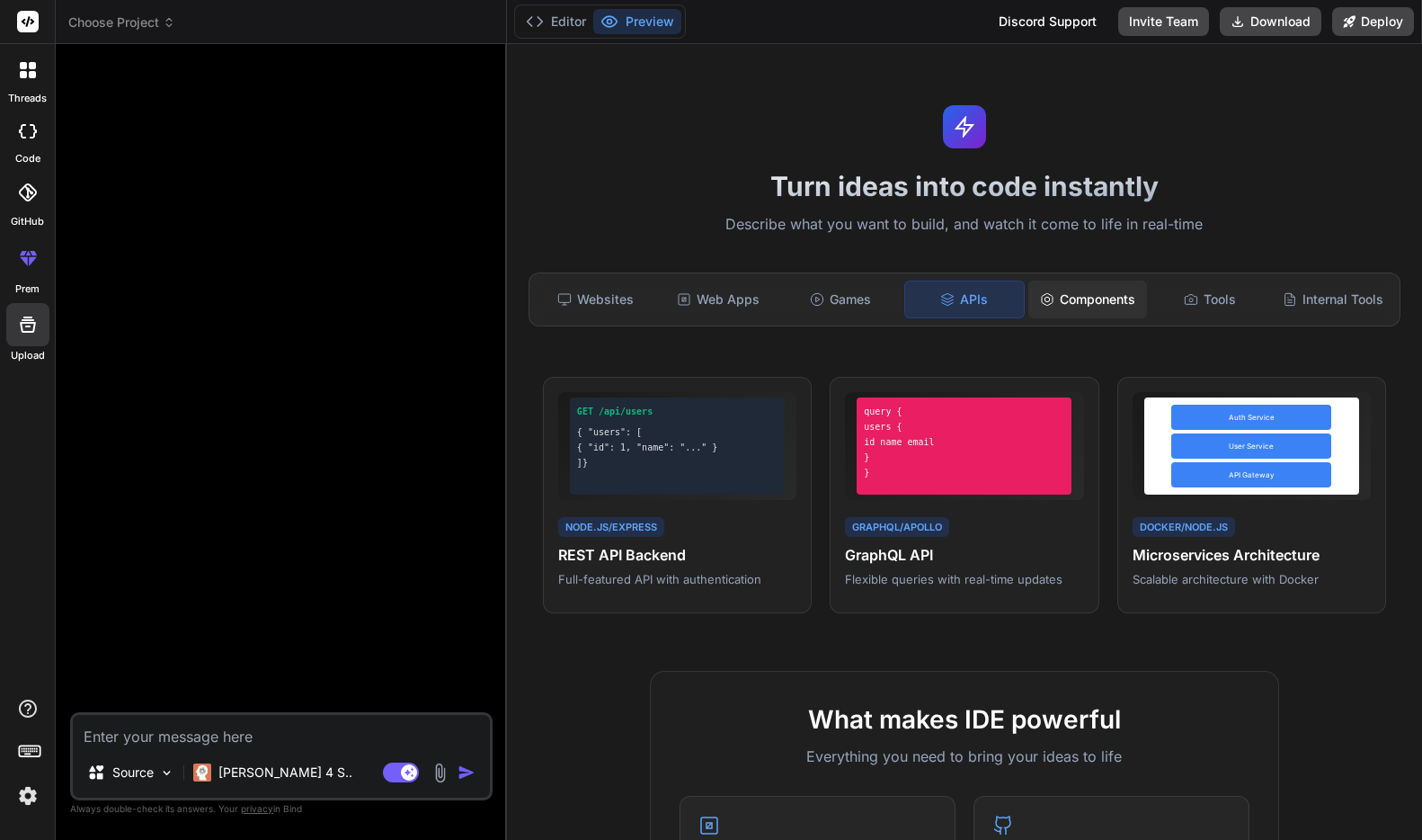
click at [1073, 311] on div "Components" at bounding box center [1088, 300] width 118 height 38
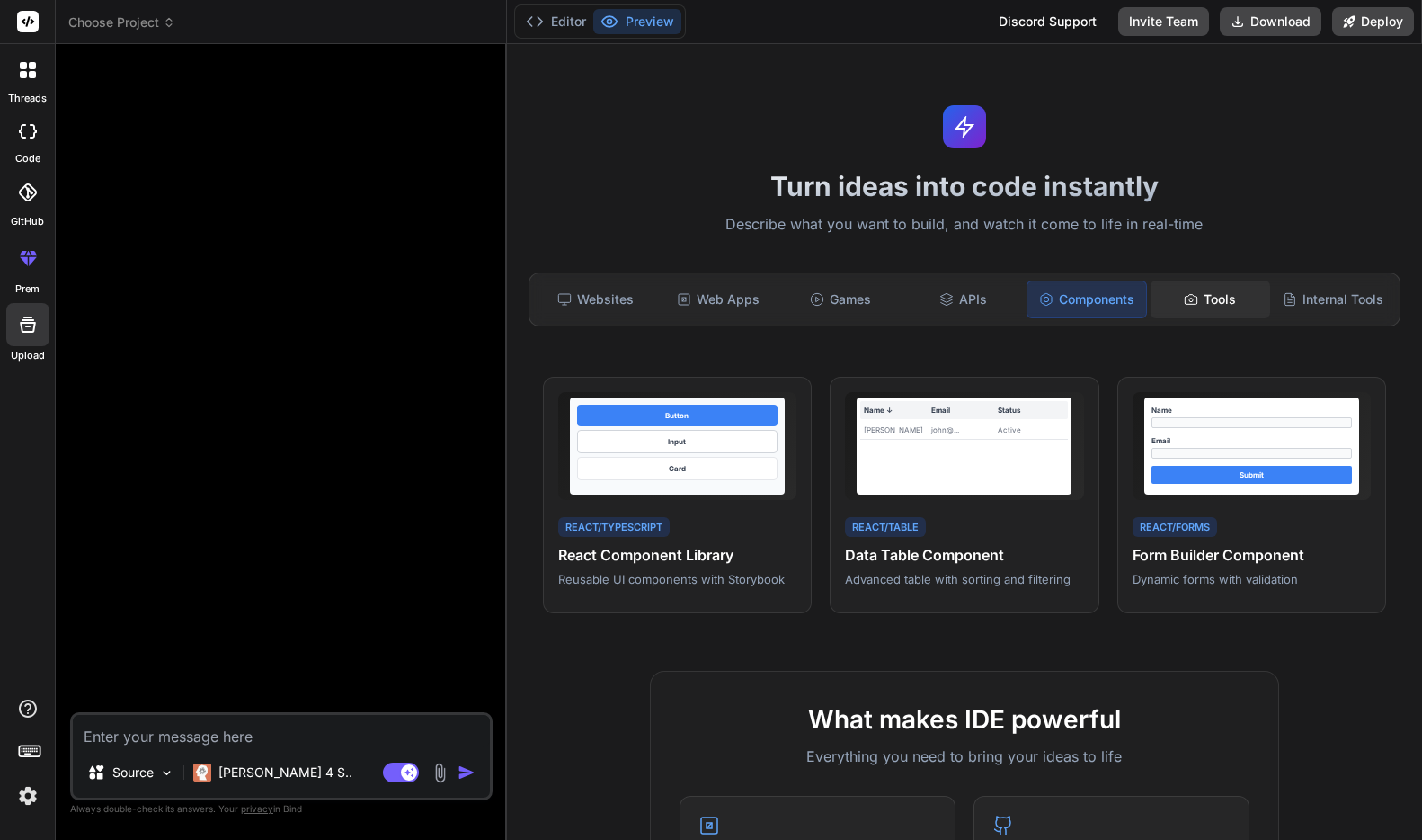
click at [1073, 295] on div "Tools" at bounding box center [1210, 300] width 118 height 38
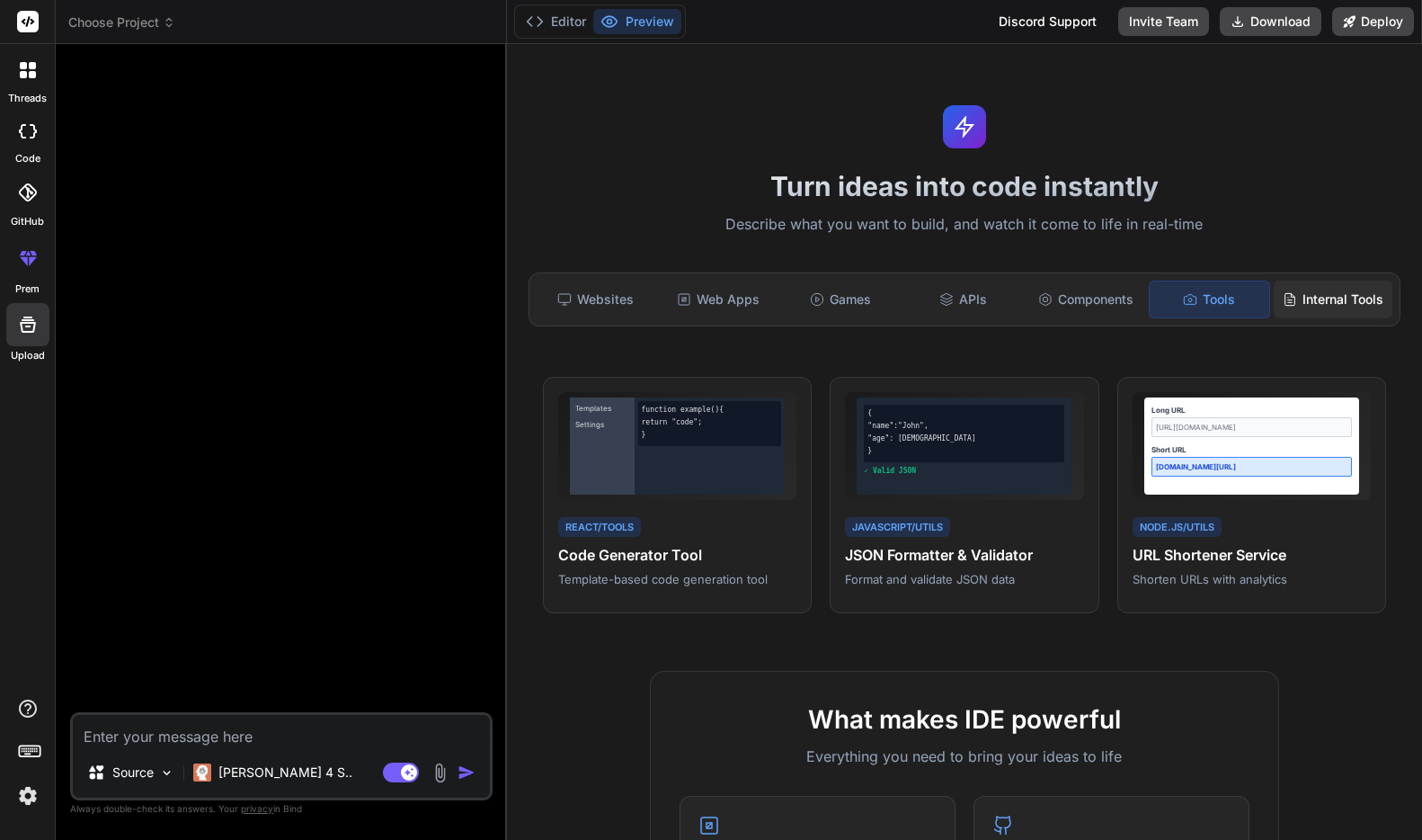
click at [1073, 298] on div "Internal Tools" at bounding box center [1333, 300] width 118 height 38
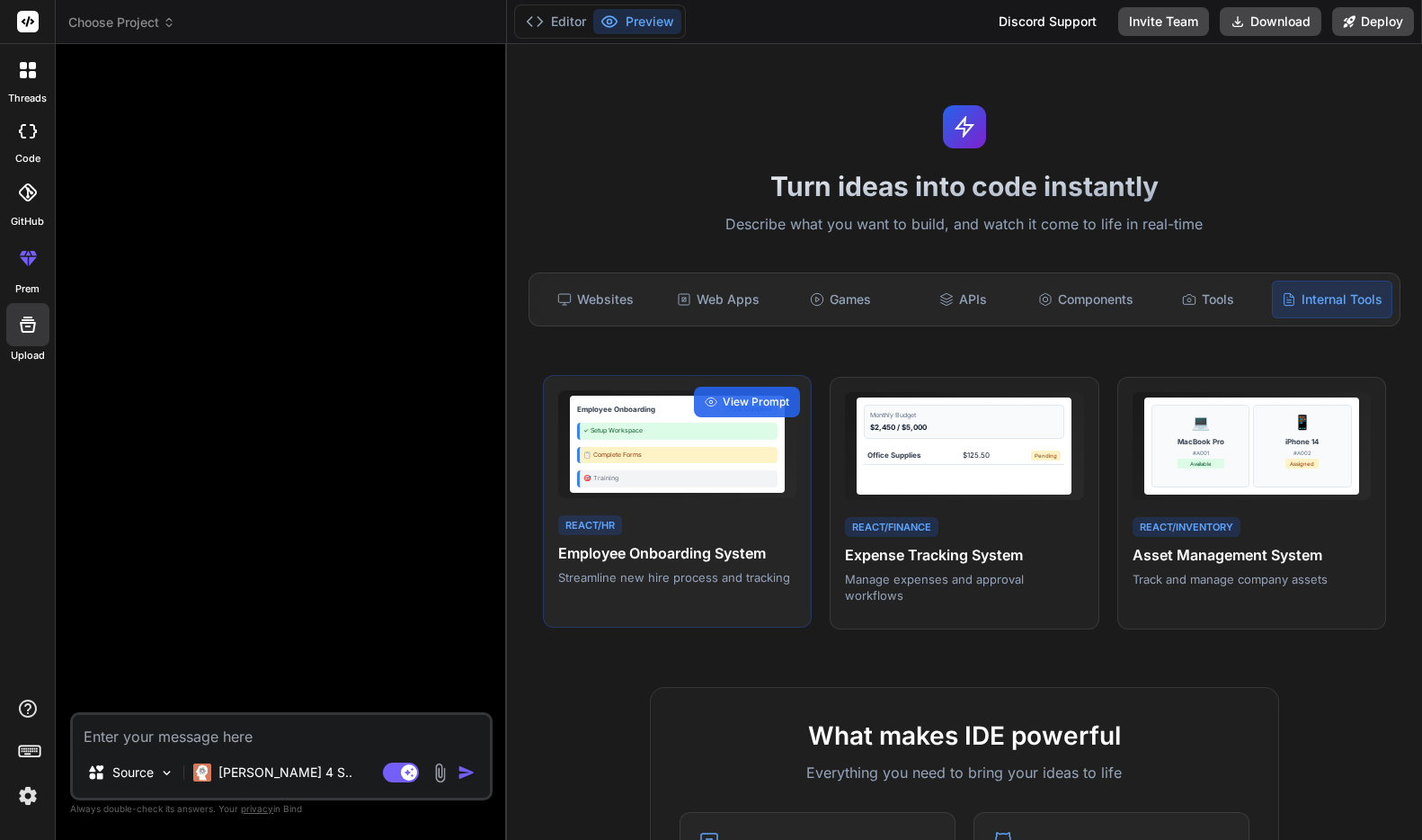
click at [641, 482] on div "🎯 Training" at bounding box center [678, 479] width 201 height 17
click at [727, 405] on span "View Prompt" at bounding box center [756, 401] width 67 height 16
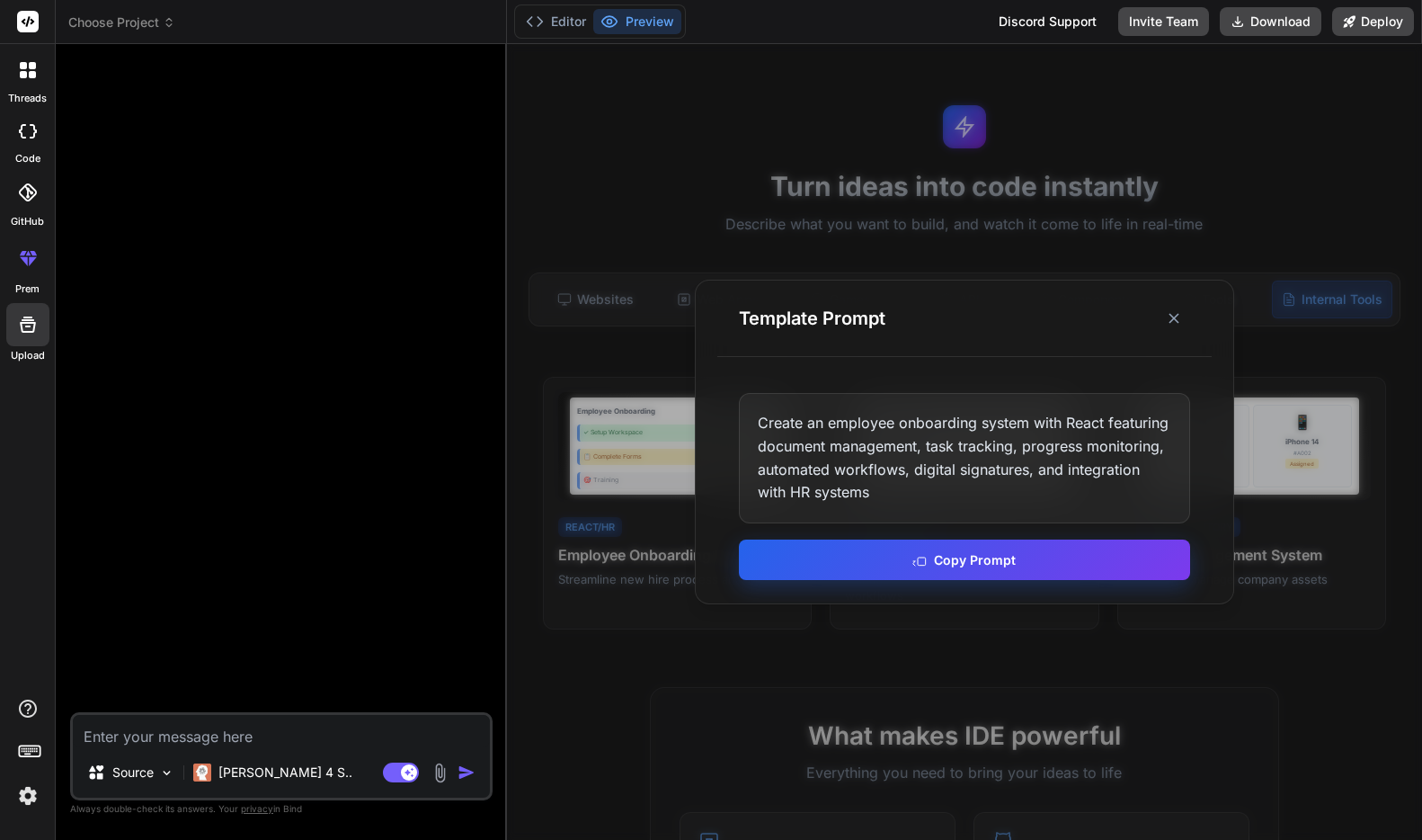
click at [922, 565] on rect at bounding box center [922, 561] width 8 height 8
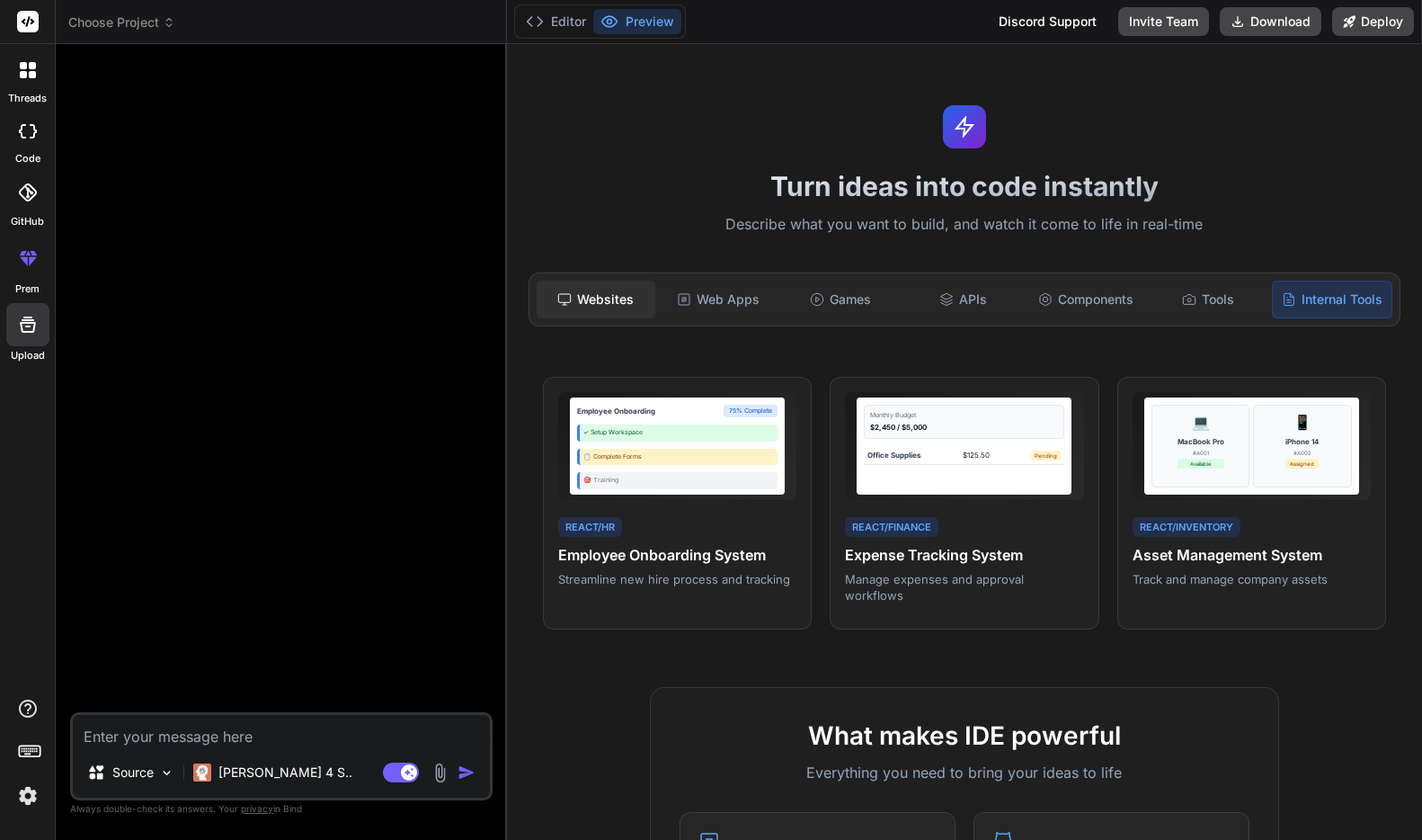
click at [586, 290] on div "Websites" at bounding box center [596, 300] width 118 height 38
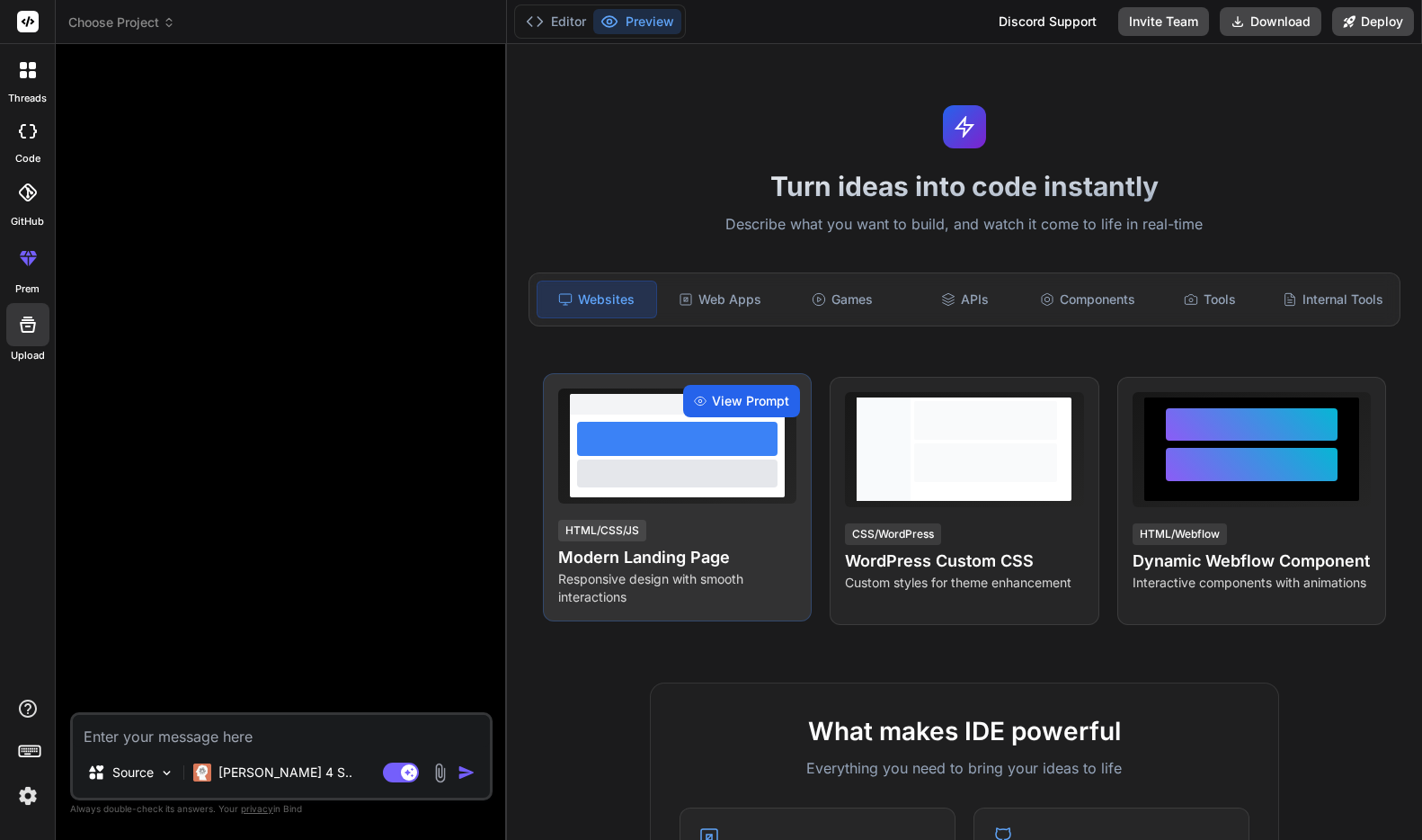
click at [764, 400] on span "View Prompt" at bounding box center [750, 400] width 77 height 18
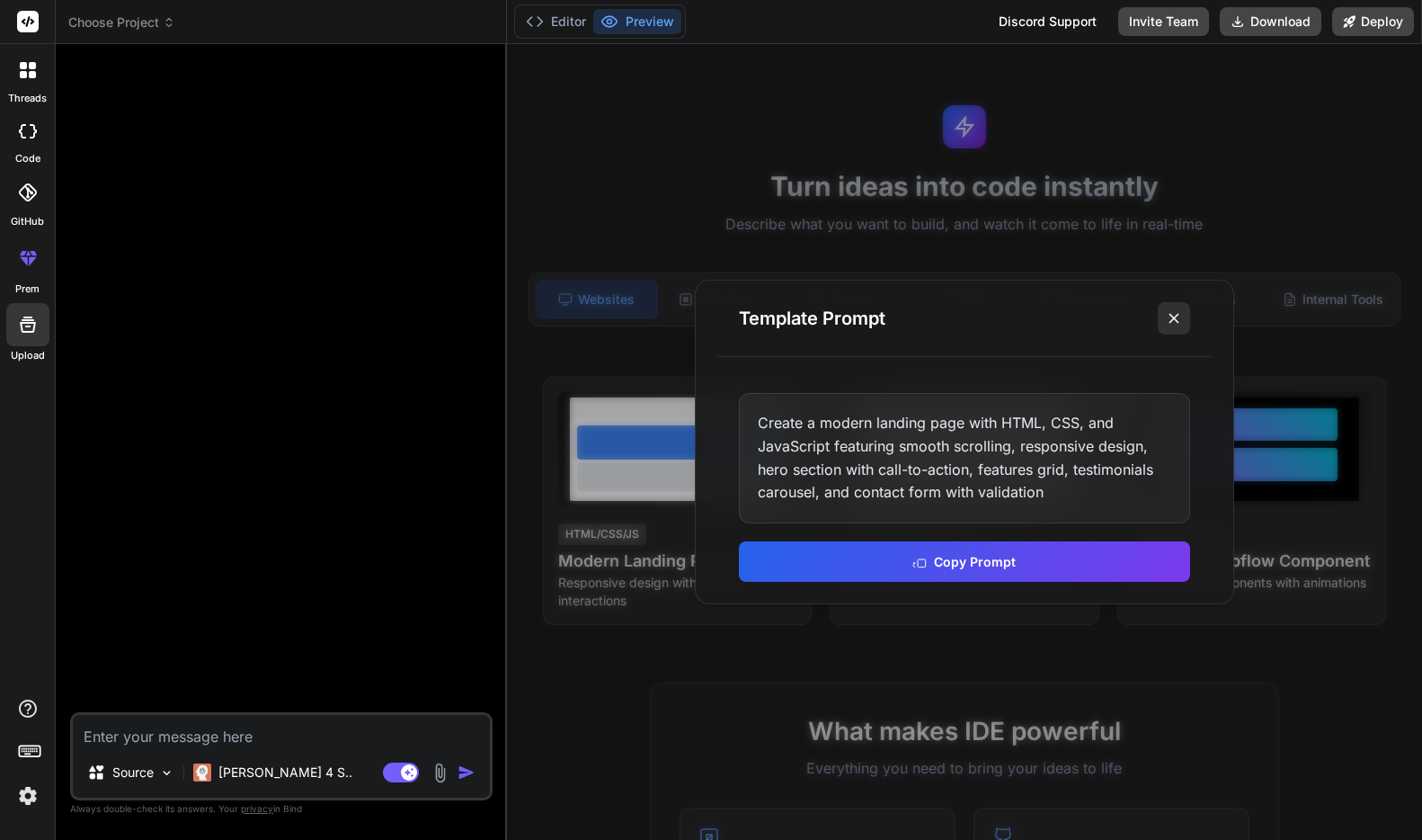
click at [1073, 312] on icon at bounding box center [1174, 318] width 18 height 18
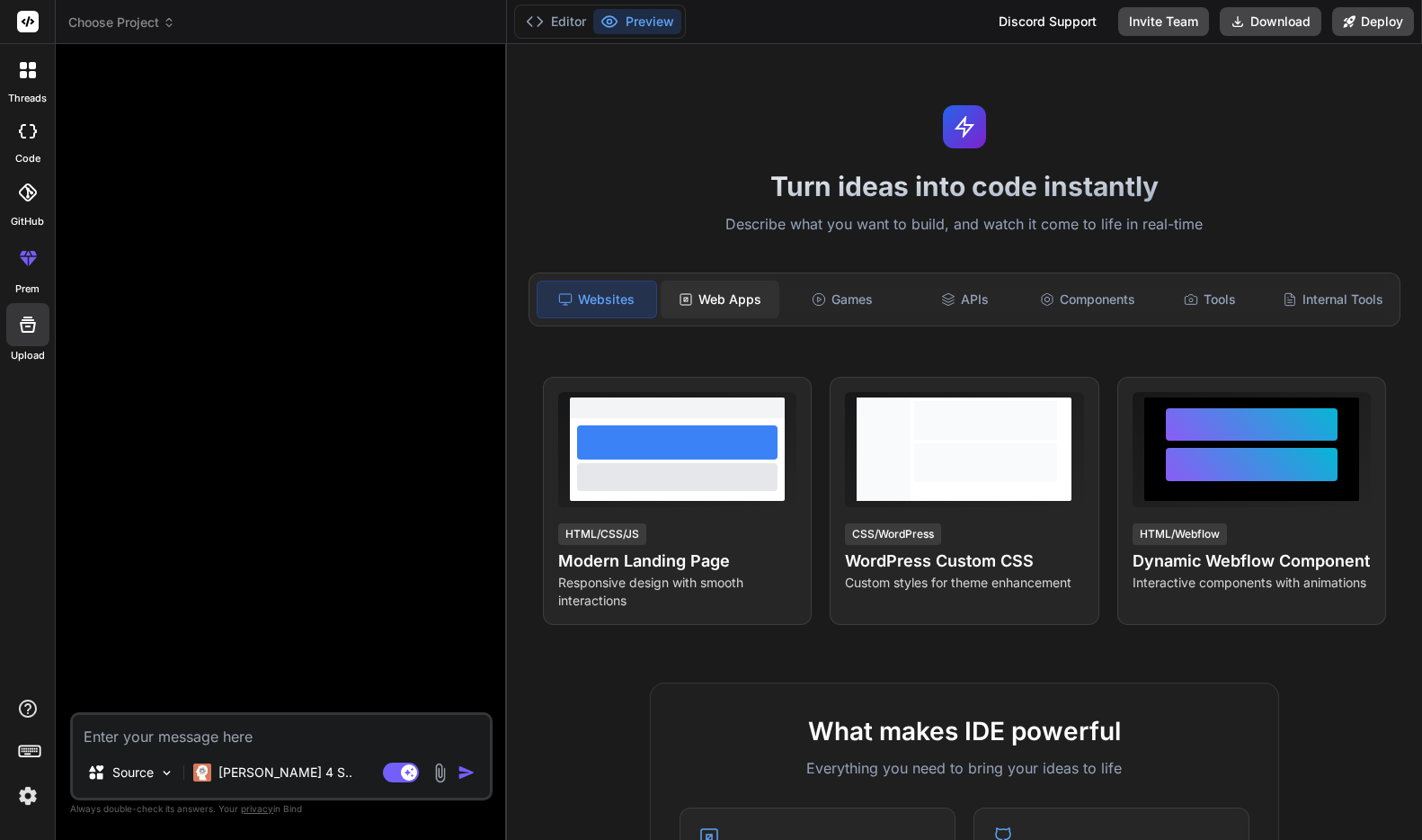
click at [742, 293] on div "Web Apps" at bounding box center [721, 300] width 118 height 38
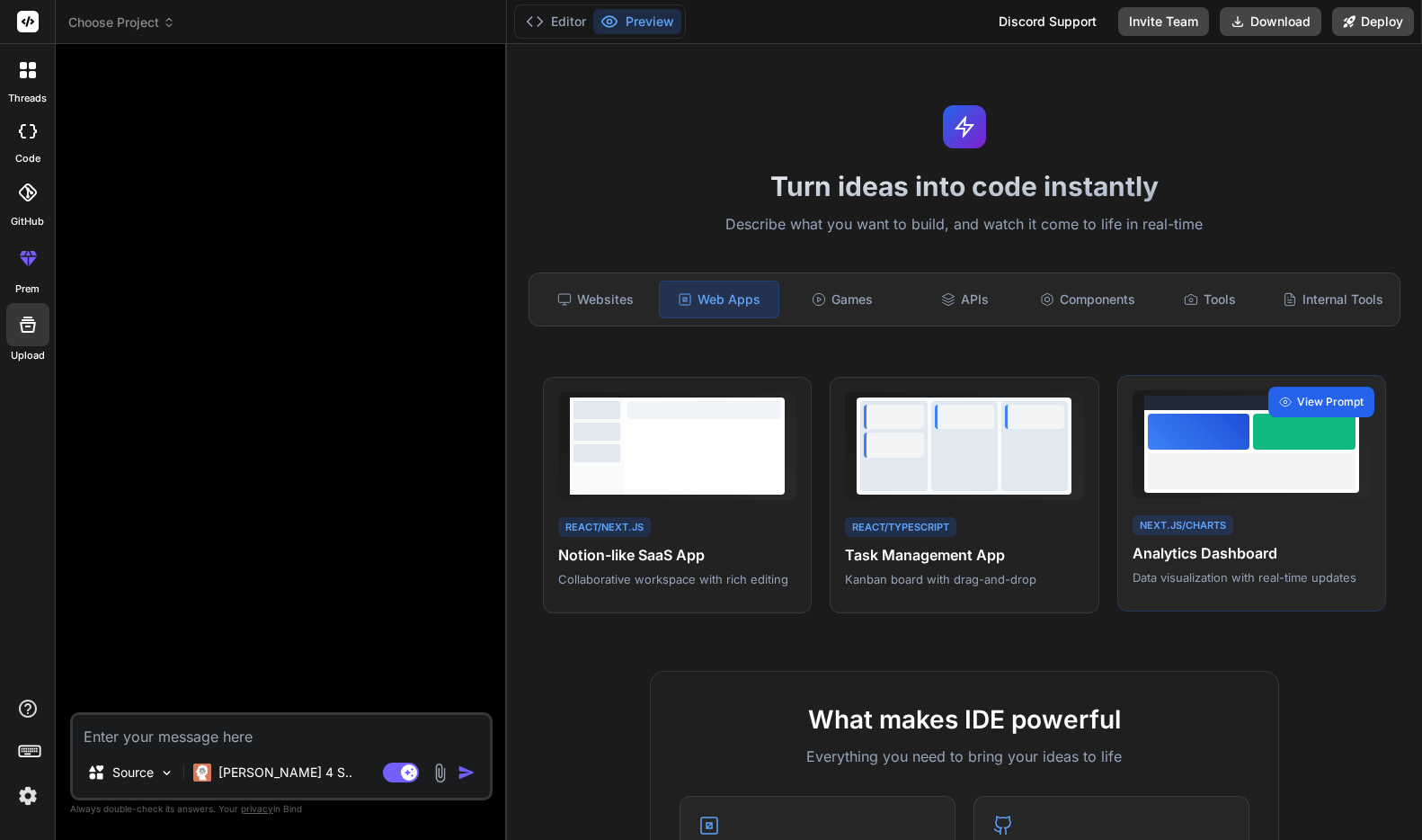
click at [1073, 403] on span "View Prompt" at bounding box center [1331, 401] width 67 height 16
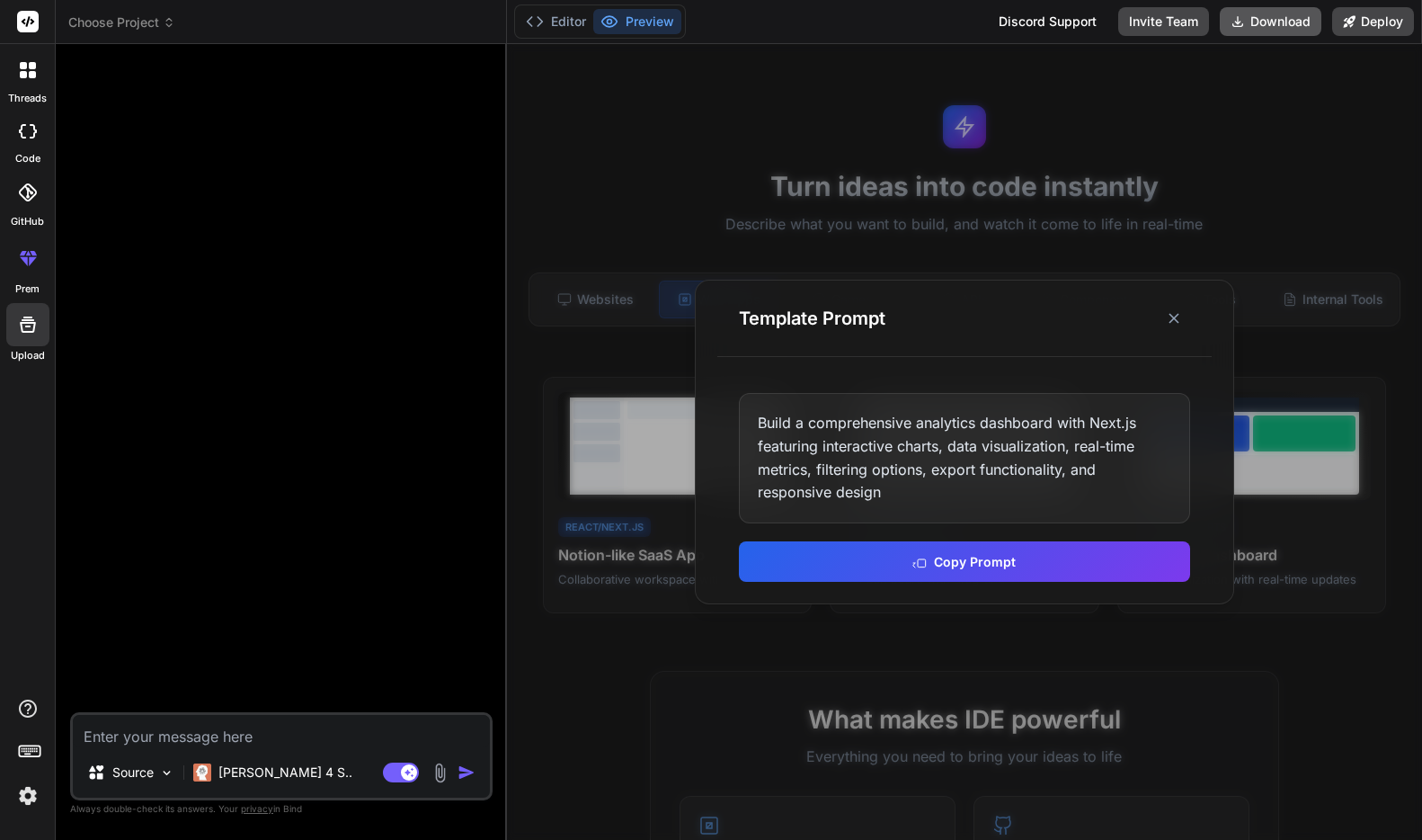
click at [1073, 22] on button "Download" at bounding box center [1271, 22] width 101 height 29
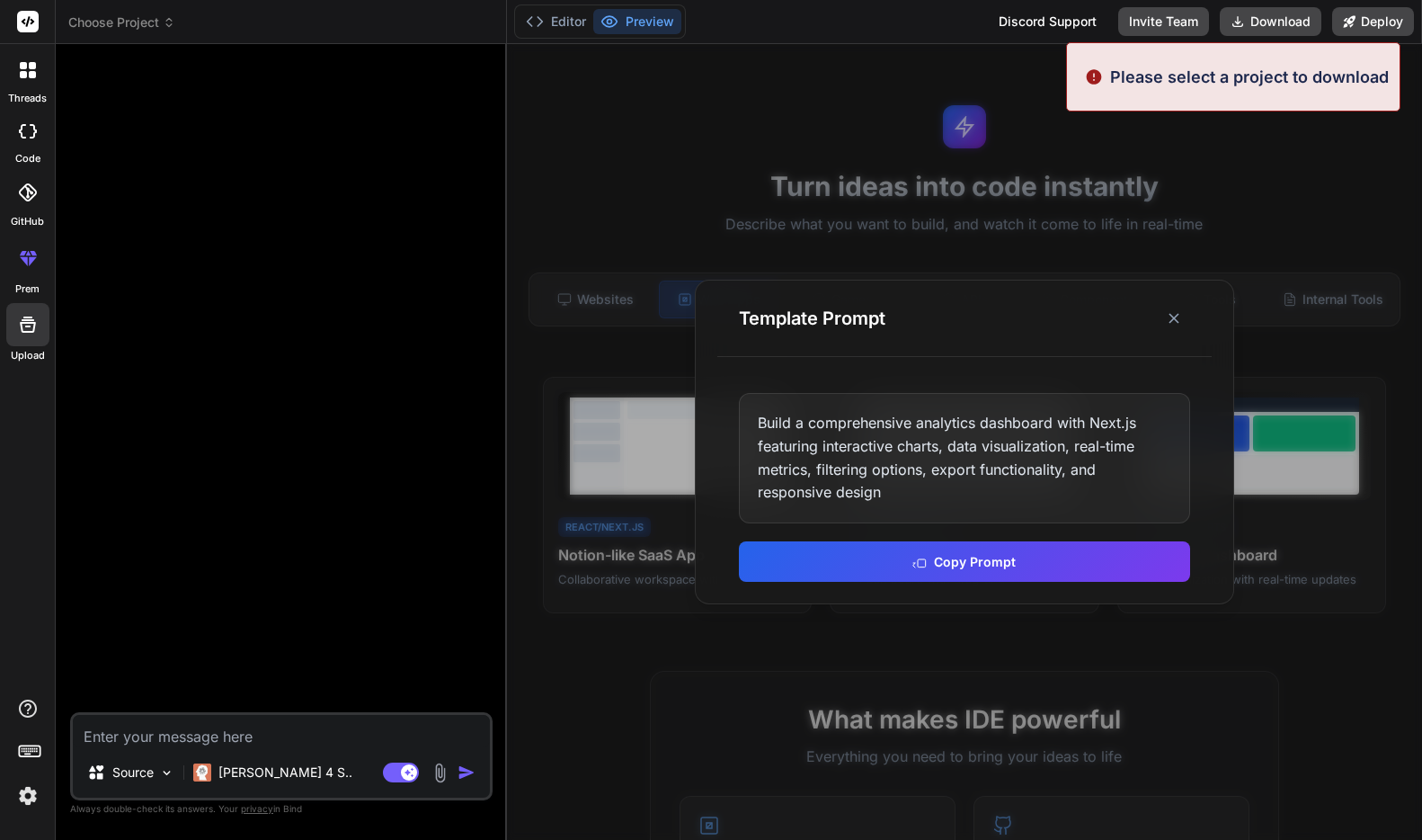
click at [1073, 143] on div at bounding box center [965, 442] width 916 height 796
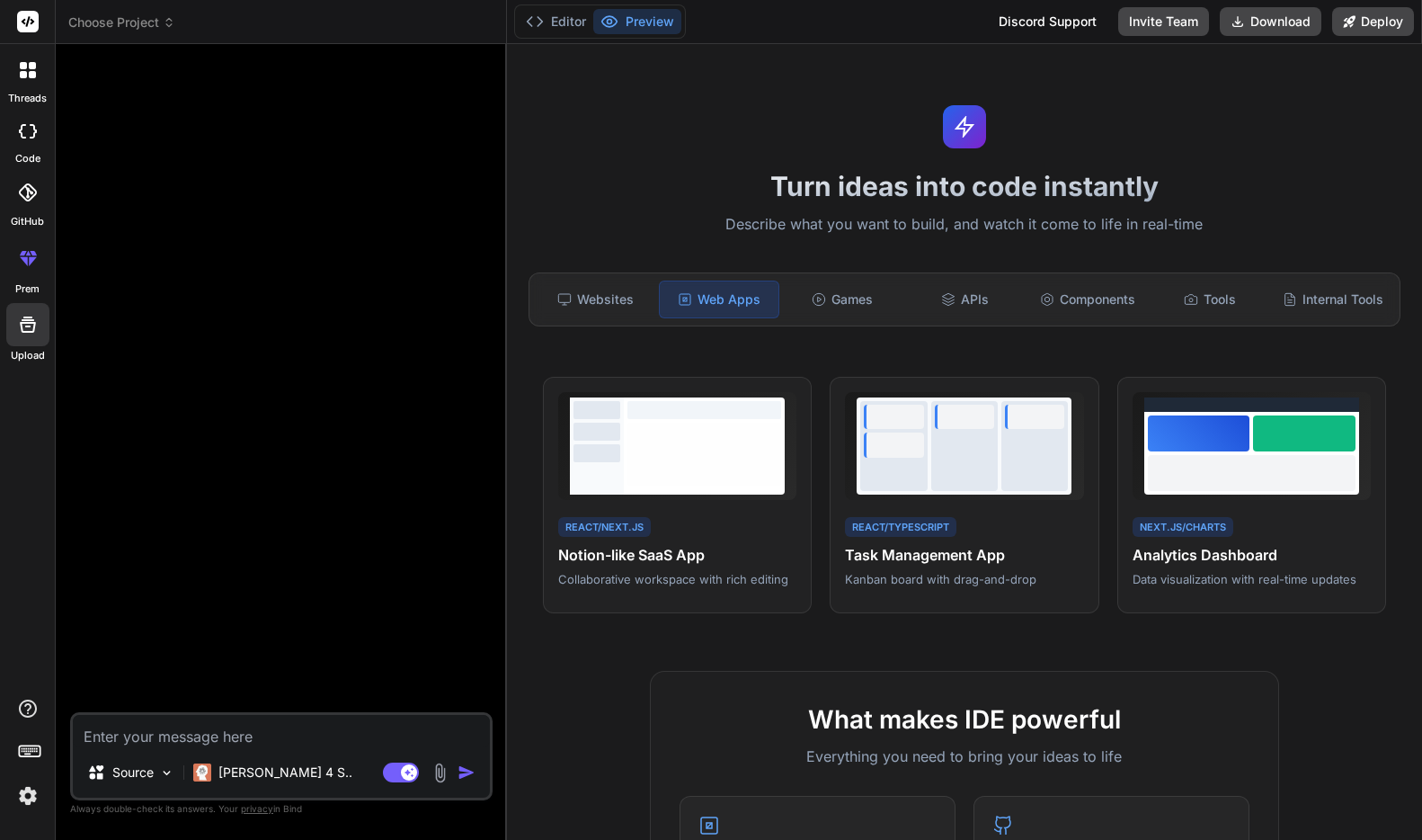
click at [99, 23] on span "Choose Project" at bounding box center [122, 22] width 107 height 18
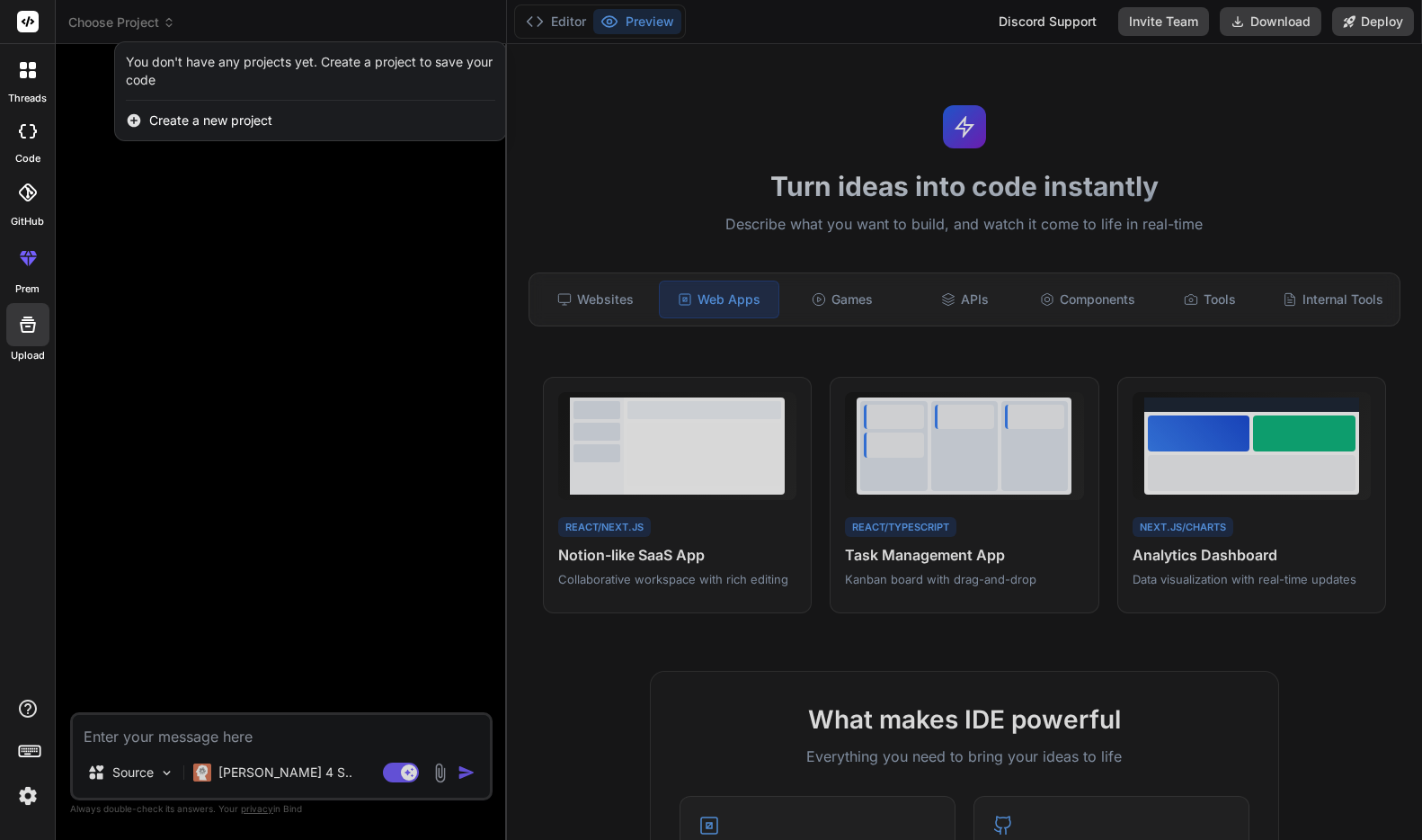
click at [38, 74] on div at bounding box center [28, 71] width 38 height 38
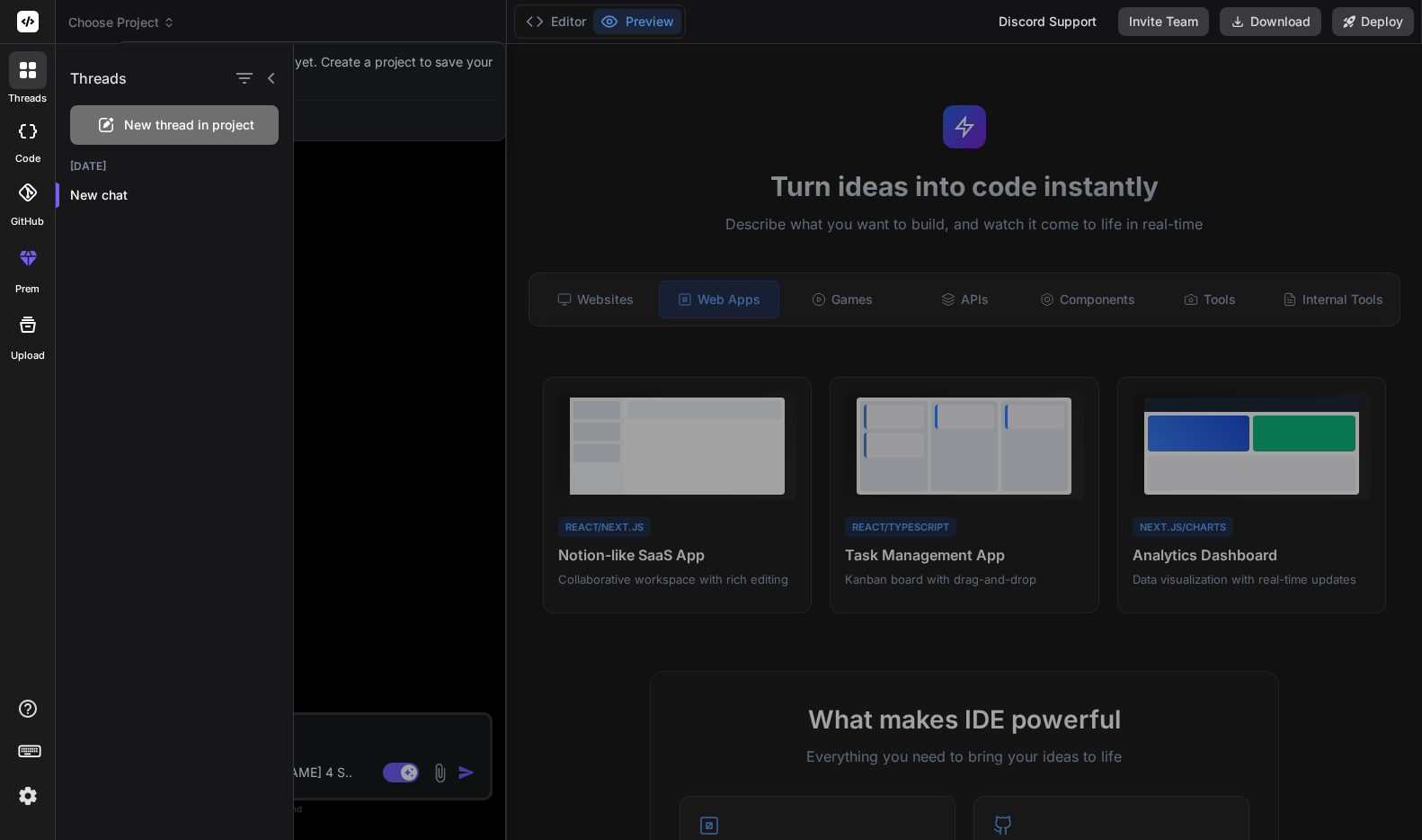
click at [37, 74] on div at bounding box center [28, 71] width 38 height 38
click at [20, 329] on icon at bounding box center [28, 324] width 16 height 16
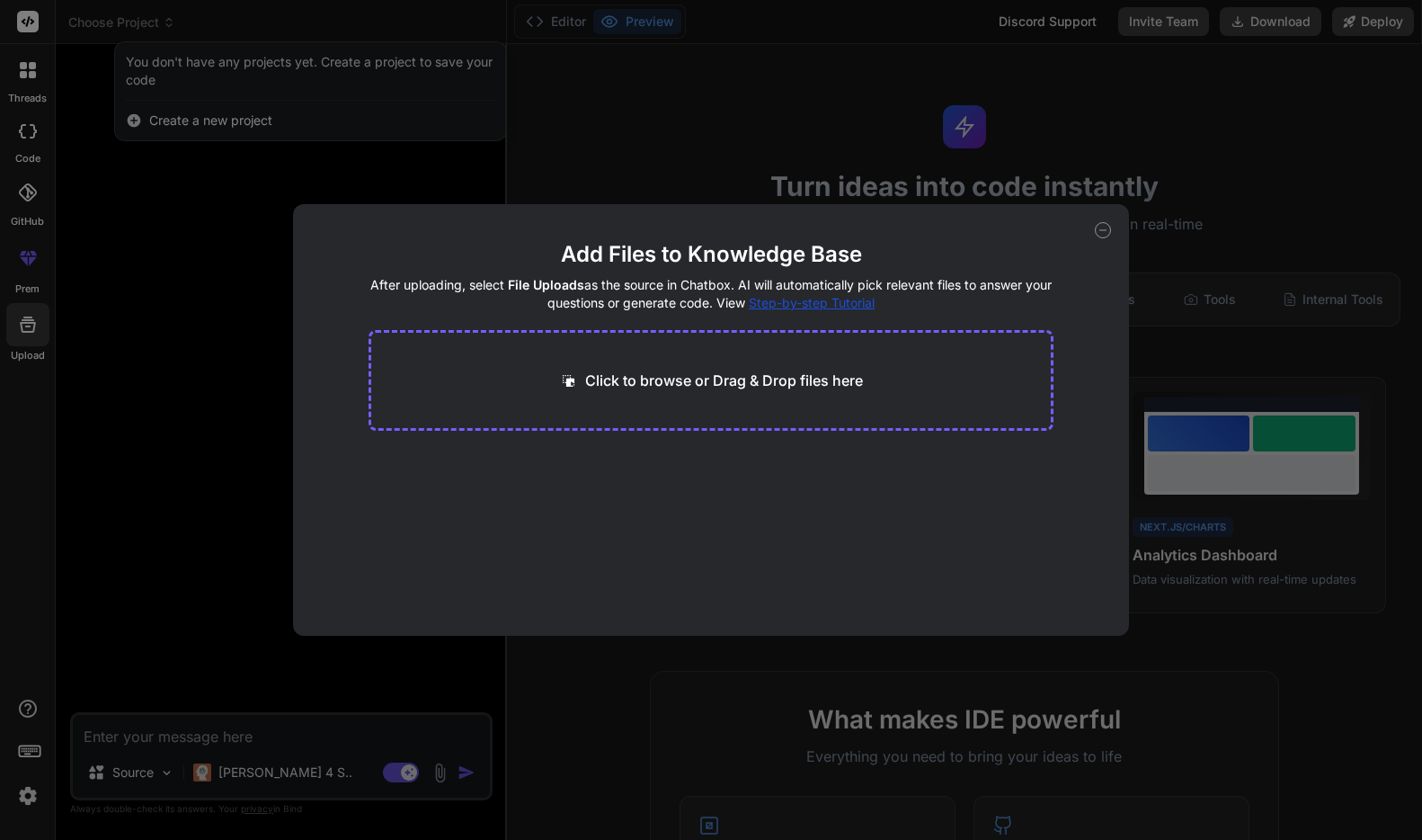
click at [39, 765] on div "Add Files to Knowledge Base After uploading, select File Uploads as the source …" at bounding box center [711, 420] width 1422 height 840
type textarea "x"
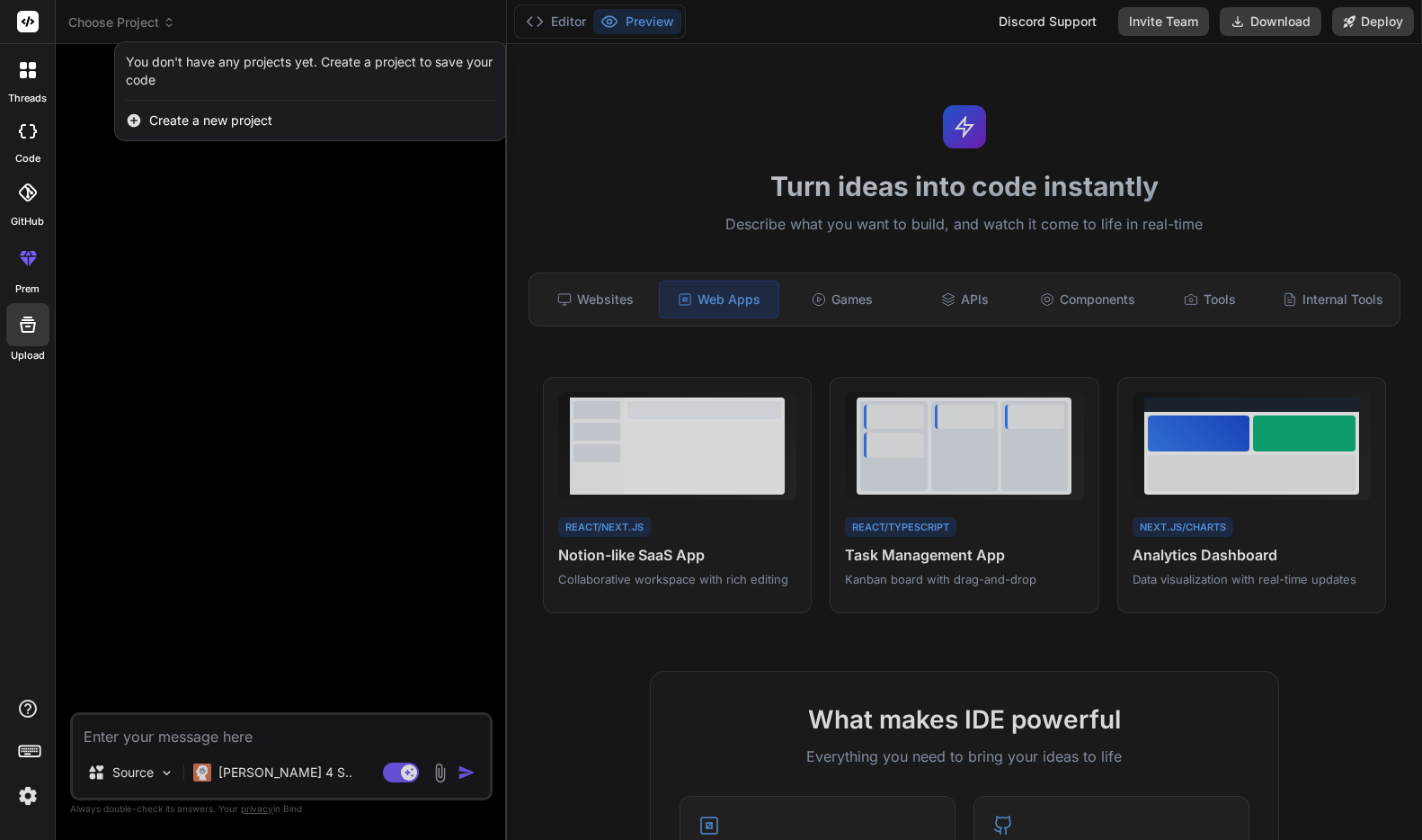
click at [38, 753] on rect at bounding box center [30, 750] width 21 height 11
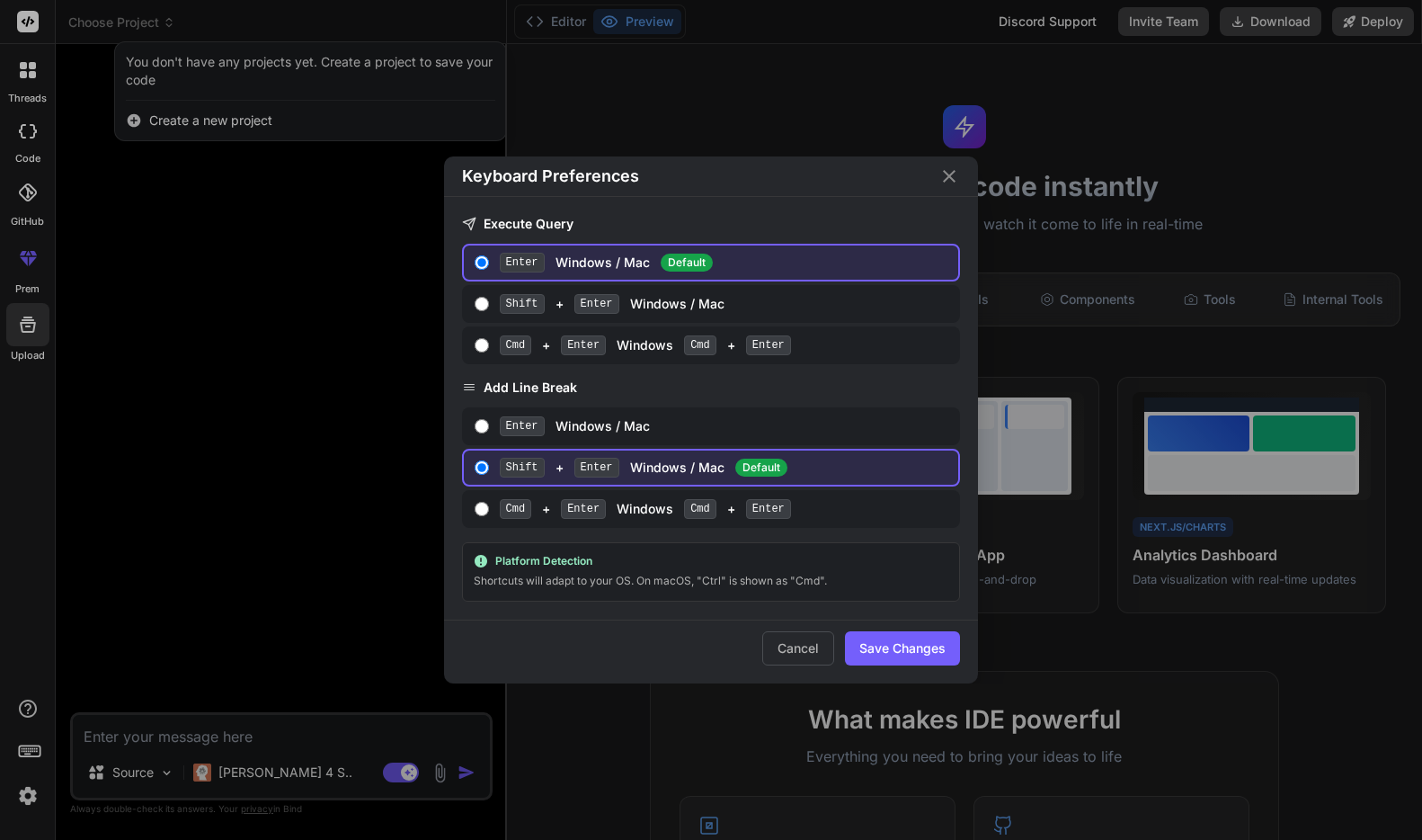
click at [40, 750] on div "Keyboard Preferences Execute Query Enter Windows / Mac Default Shift + Enter Wi…" at bounding box center [711, 420] width 1422 height 840
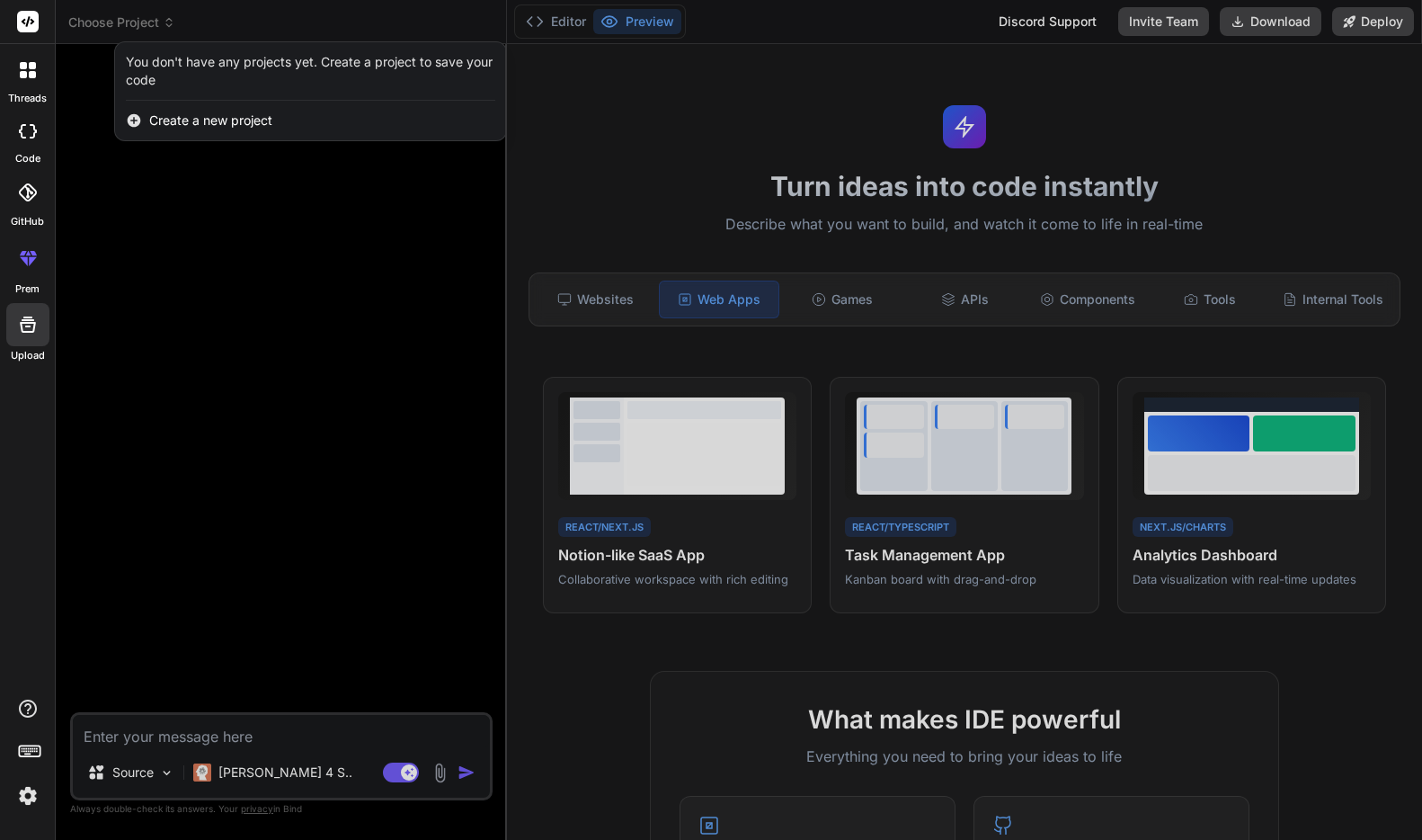
click at [20, 803] on img at bounding box center [28, 796] width 31 height 31
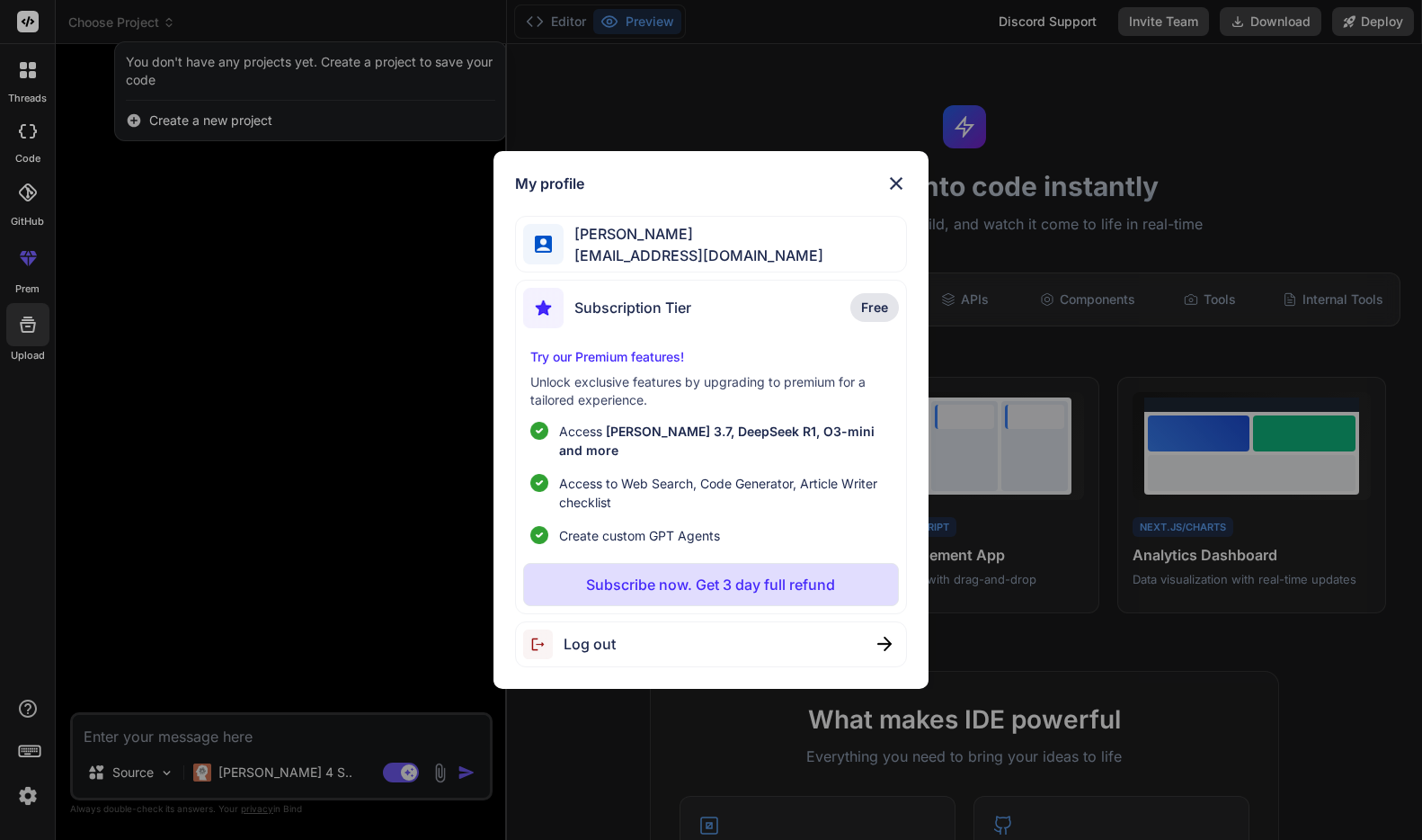
click at [25, 696] on div "My profile Deighton Brighouse deightonbrighouse@gmail.com Subscription Tier Fre…" at bounding box center [711, 420] width 1422 height 840
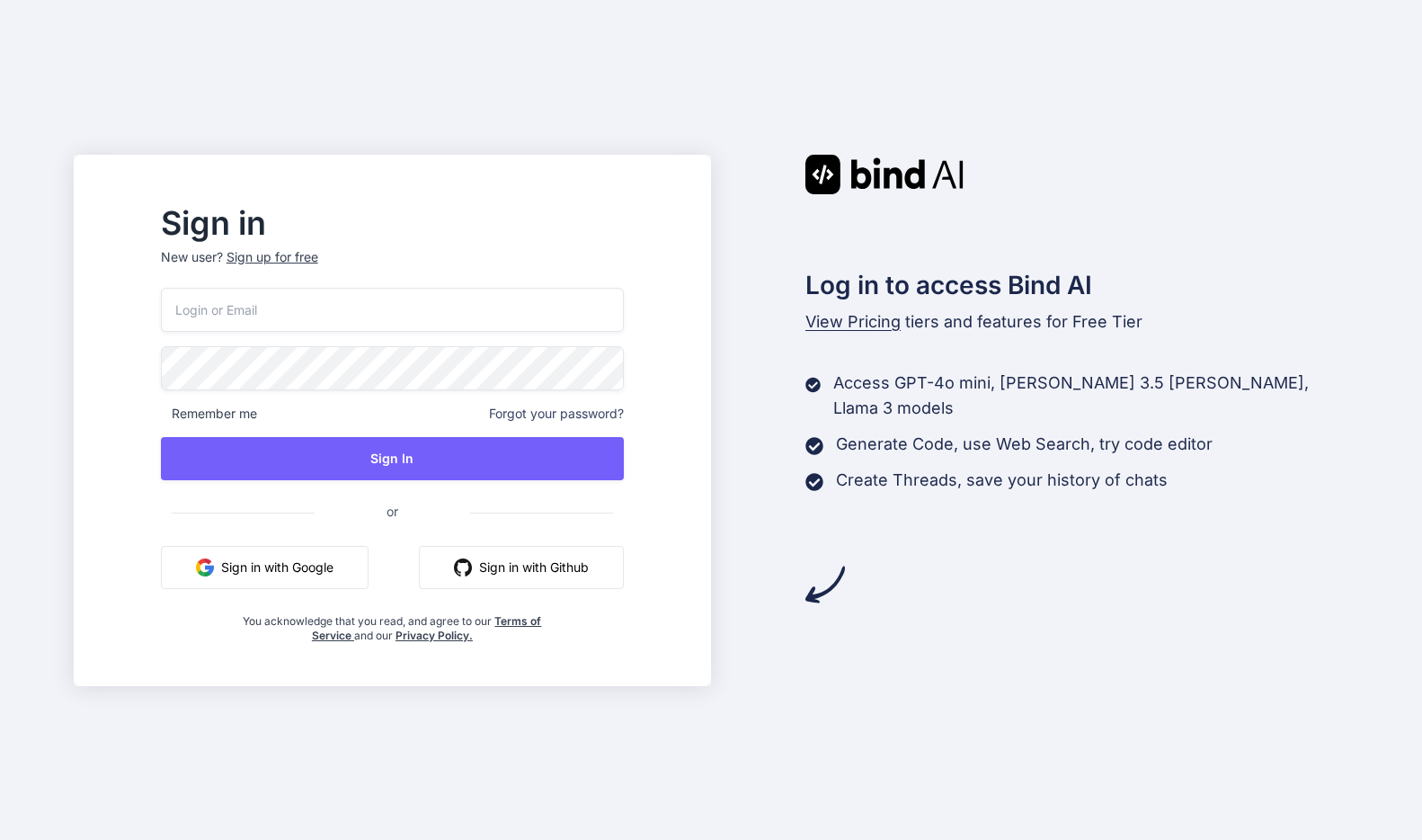
click at [351, 556] on button "Sign in with Google" at bounding box center [264, 567] width 207 height 43
